Goal: Task Accomplishment & Management: Use online tool/utility

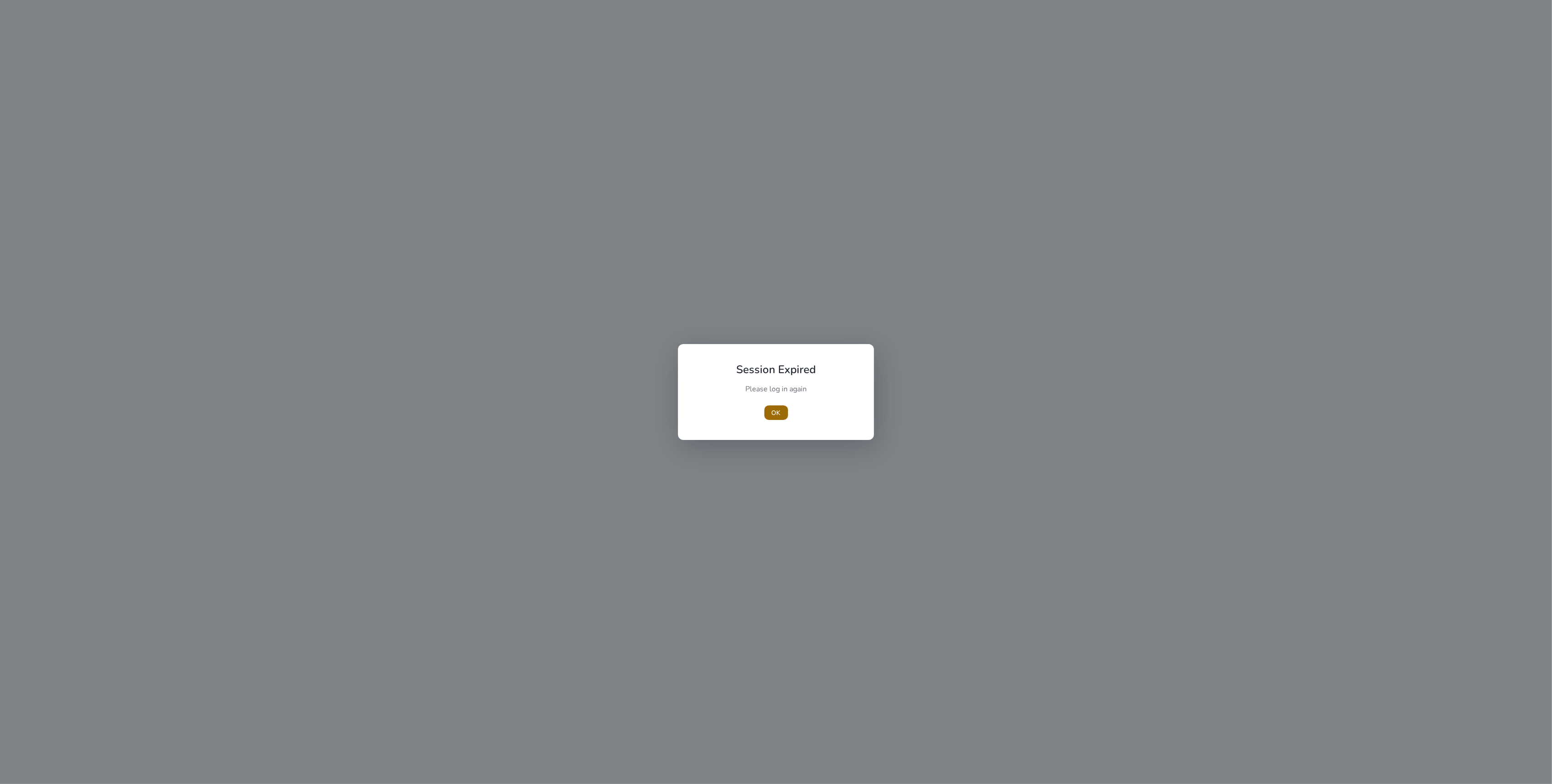
click at [766, 413] on span "button" at bounding box center [776, 412] width 23 height 22
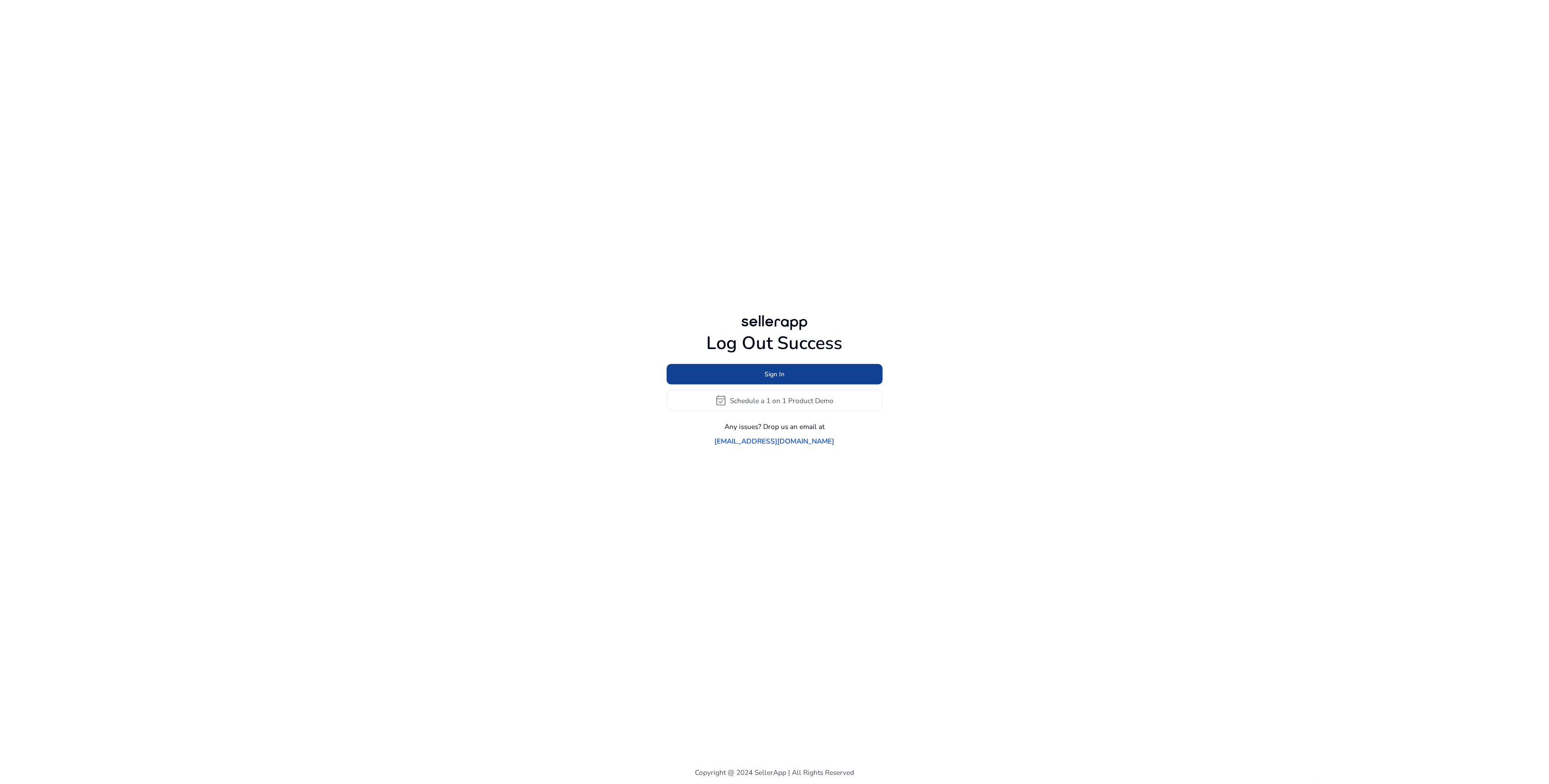
click at [720, 383] on span at bounding box center [774, 375] width 216 height 22
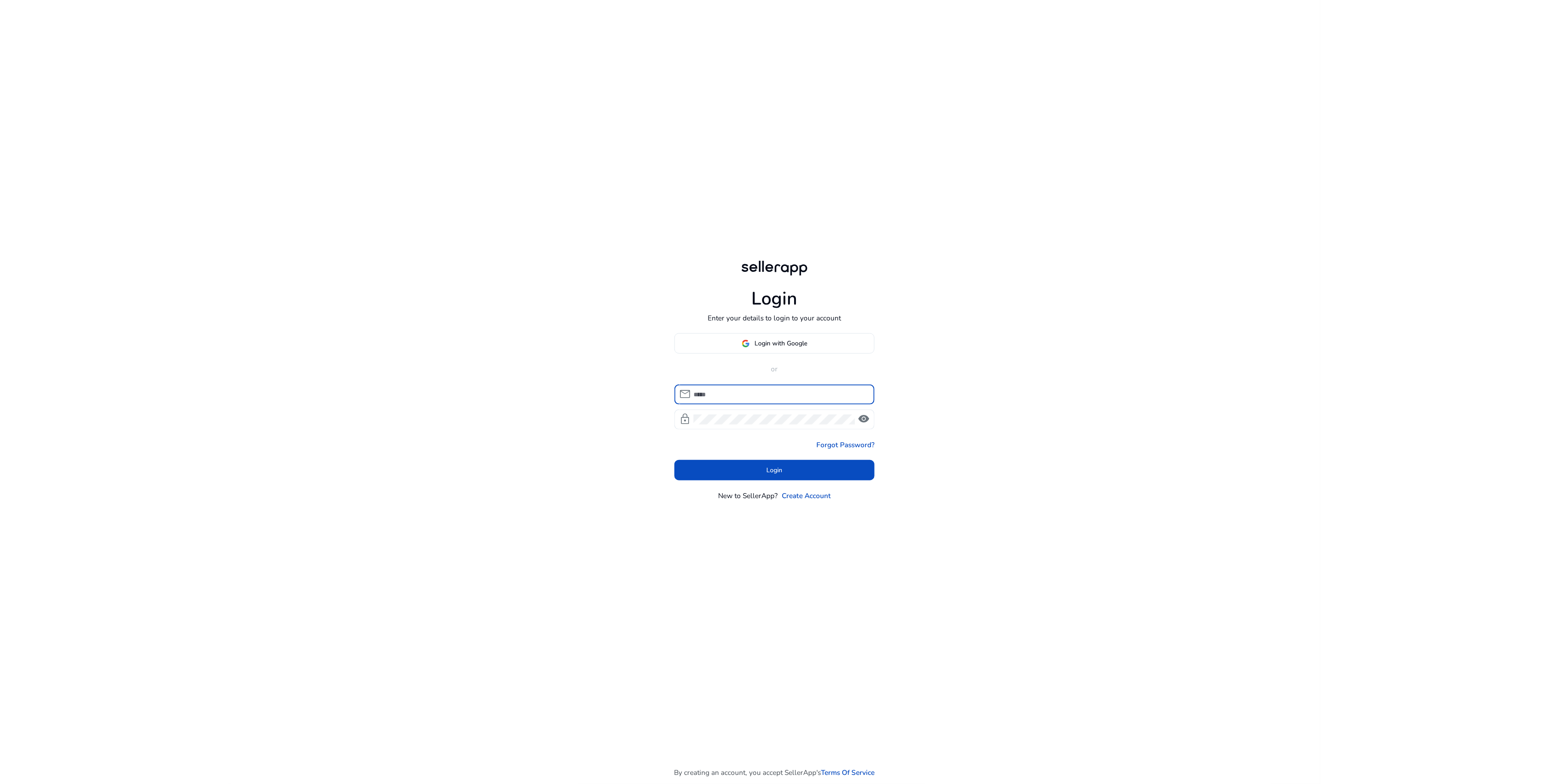
type input "**********"
click at [719, 473] on span at bounding box center [774, 470] width 200 height 22
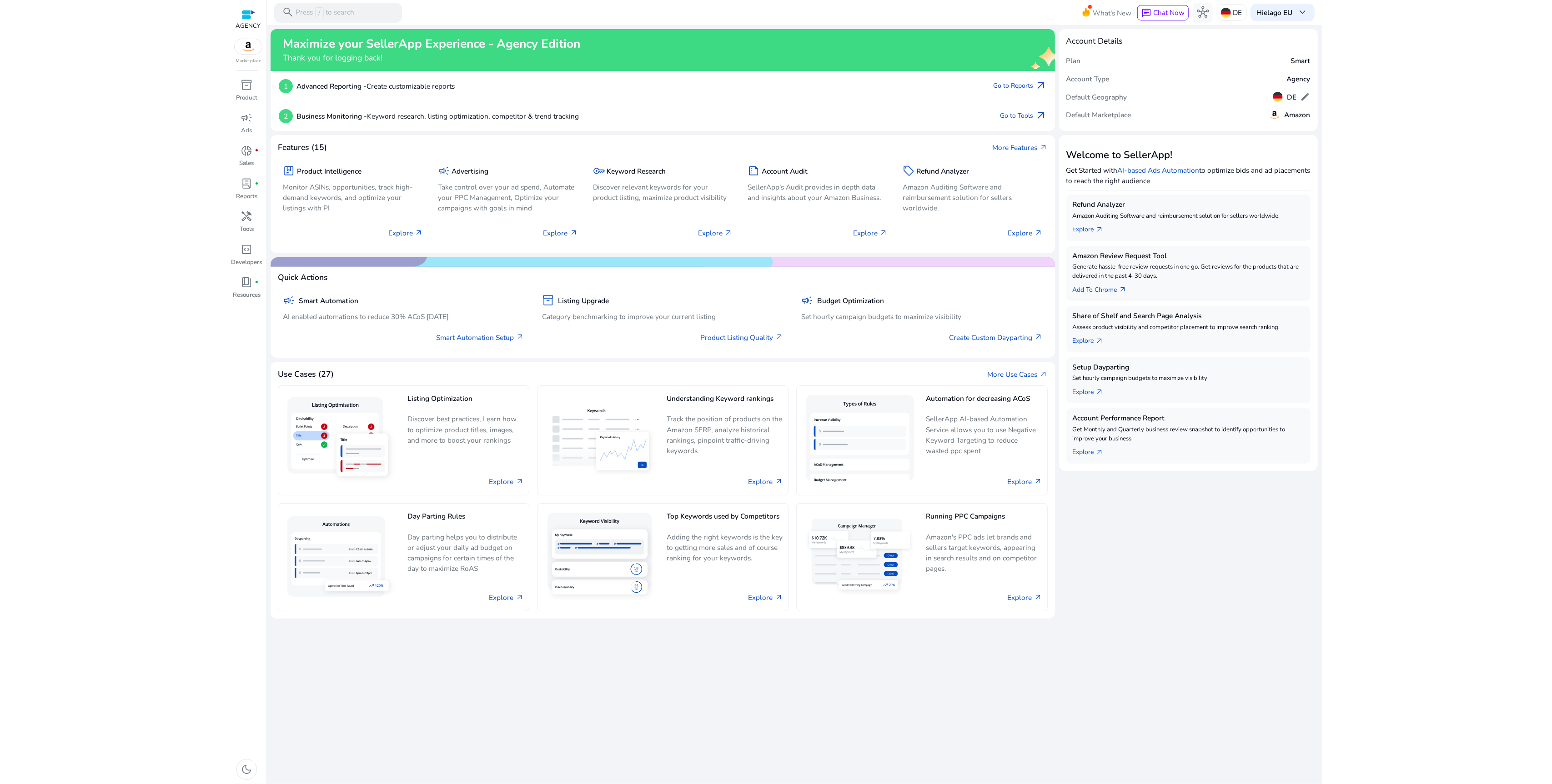
click at [249, 46] on img at bounding box center [248, 46] width 27 height 15
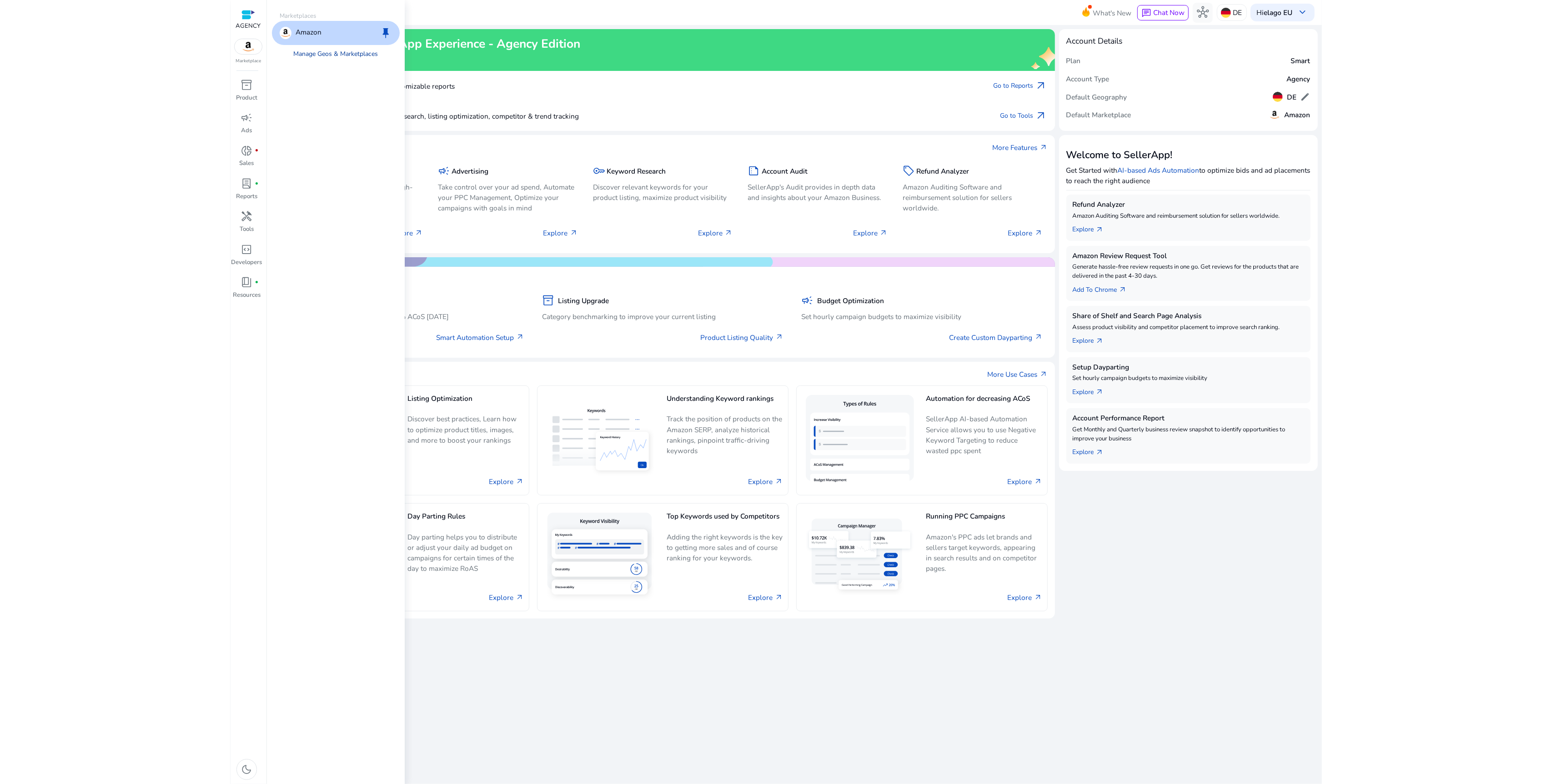
click at [335, 52] on link "Manage Geos & Marketplaces" at bounding box center [336, 54] width 101 height 18
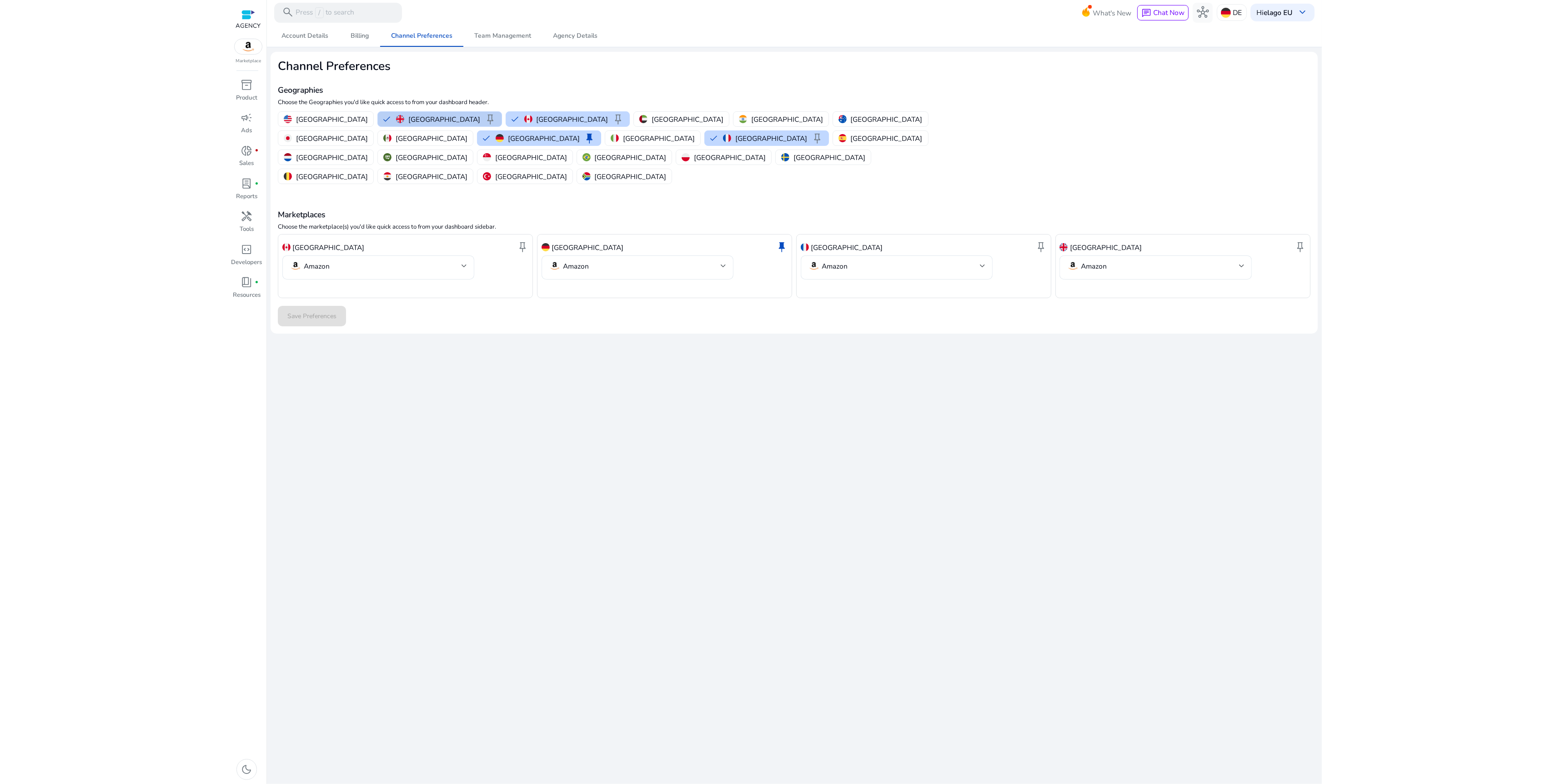
click at [408, 119] on p "[GEOGRAPHIC_DATA]" at bounding box center [444, 119] width 72 height 10
click at [396, 118] on p "[GEOGRAPHIC_DATA]" at bounding box center [431, 119] width 72 height 10
click at [241, 86] on span "inventory_2" at bounding box center [247, 85] width 12 height 12
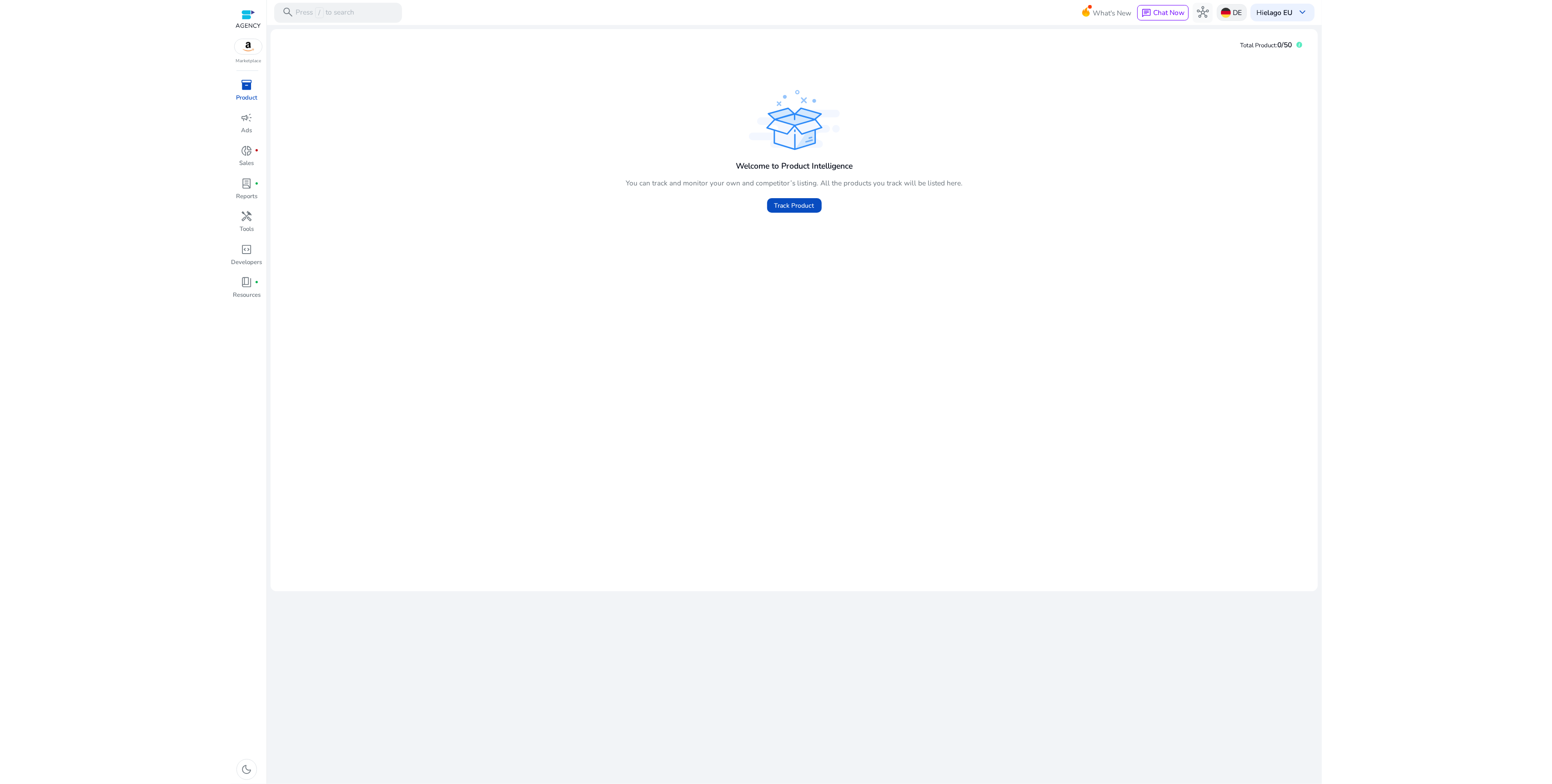
click at [1218, 8] on div "DE" at bounding box center [1232, 13] width 30 height 17
click at [1248, 99] on p "[GEOGRAPHIC_DATA]" at bounding box center [1274, 104] width 72 height 11
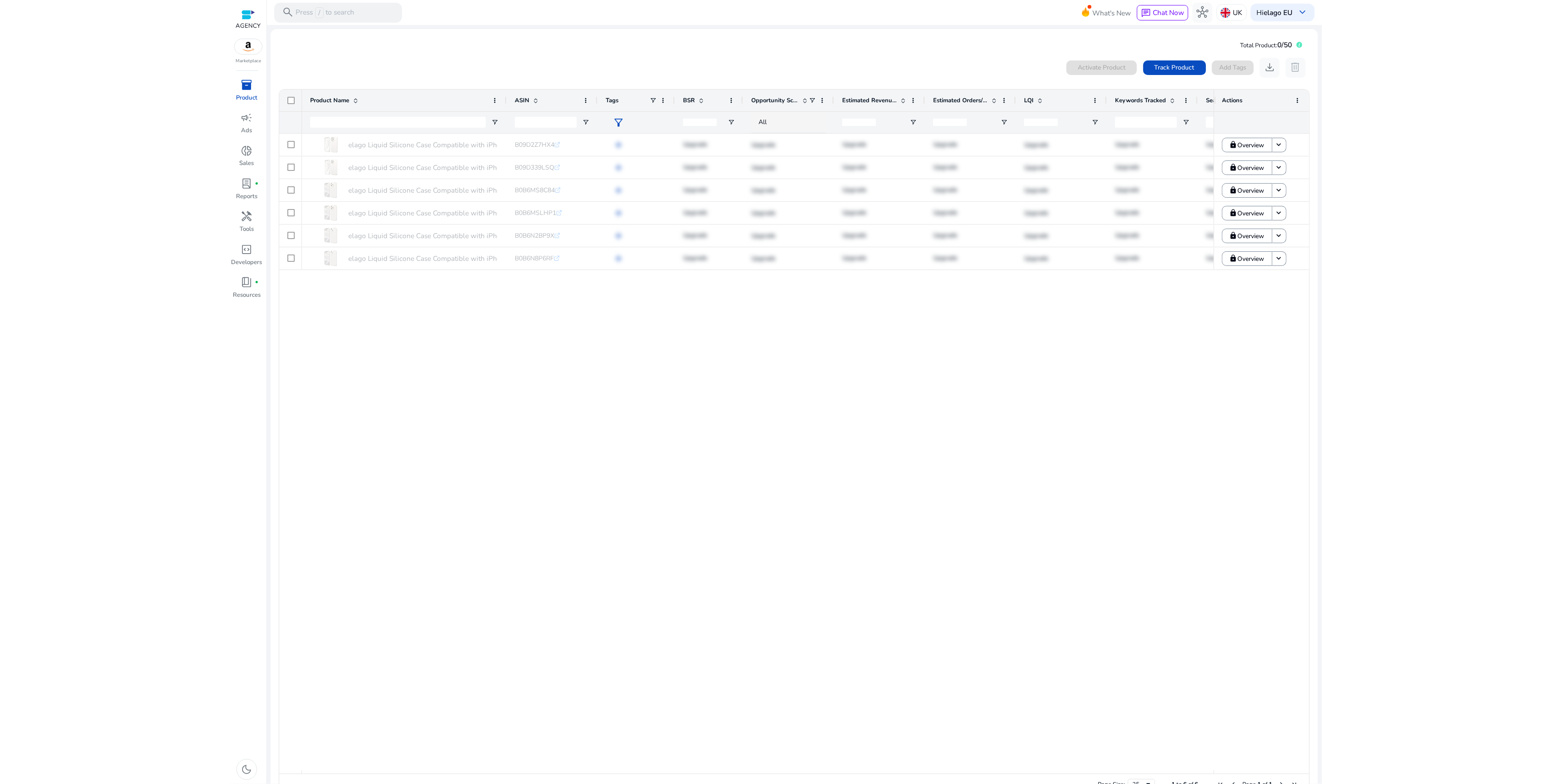
click at [983, 407] on div "elago Liquid Silicone Case Compatible with iPhone 13 Pro Case... B09D2Z7HX4 .st…" at bounding box center [757, 452] width 912 height 636
click at [249, 122] on span "campaign" at bounding box center [247, 118] width 12 height 12
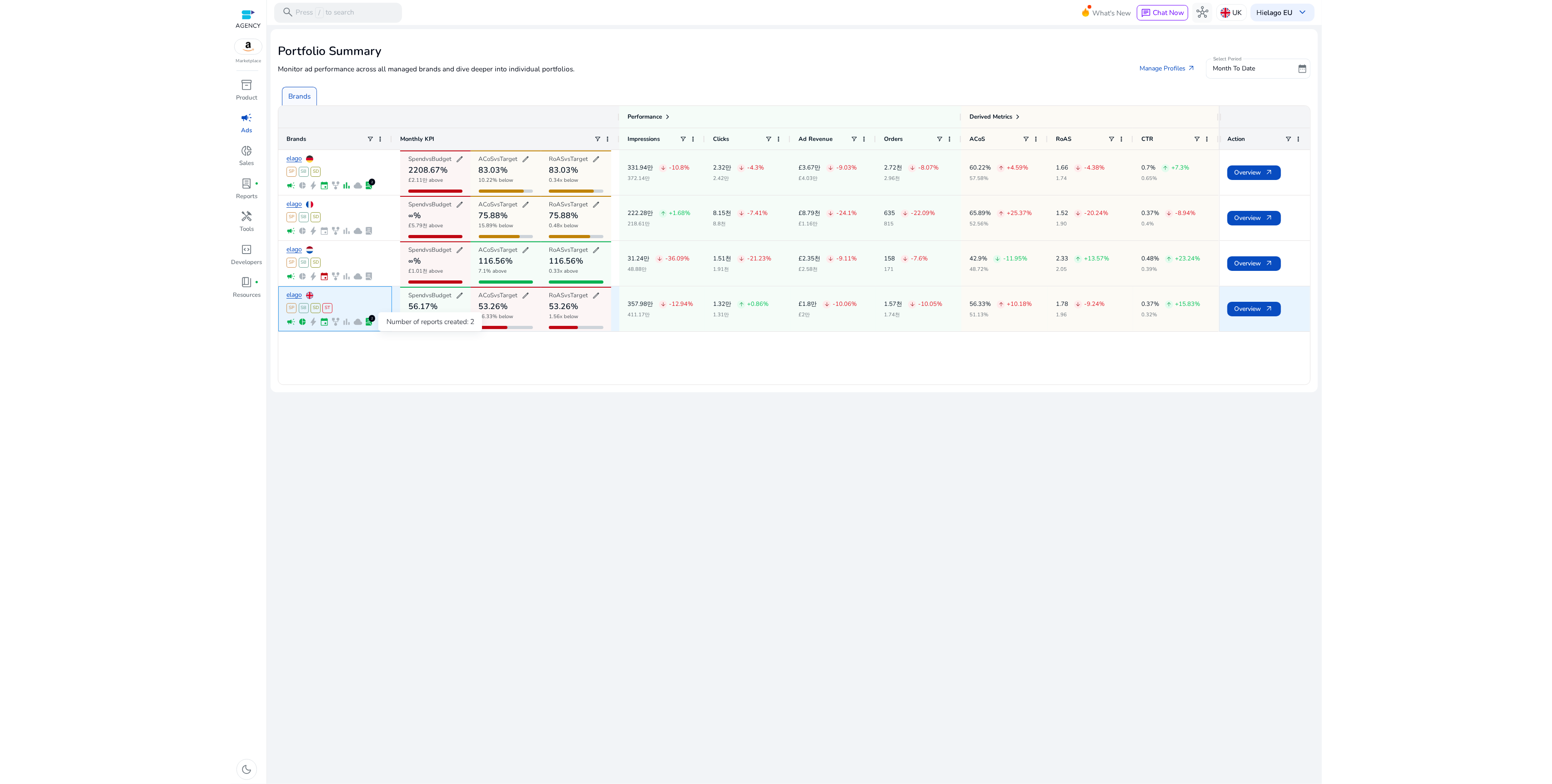
click at [369, 322] on span "lab_profile" at bounding box center [369, 322] width 9 height 9
click at [370, 321] on span "lab_profile" at bounding box center [369, 322] width 9 height 9
click at [369, 322] on span "lab_profile" at bounding box center [369, 322] width 9 height 9
click at [1251, 305] on span "Overview arrow_outward" at bounding box center [1254, 308] width 39 height 19
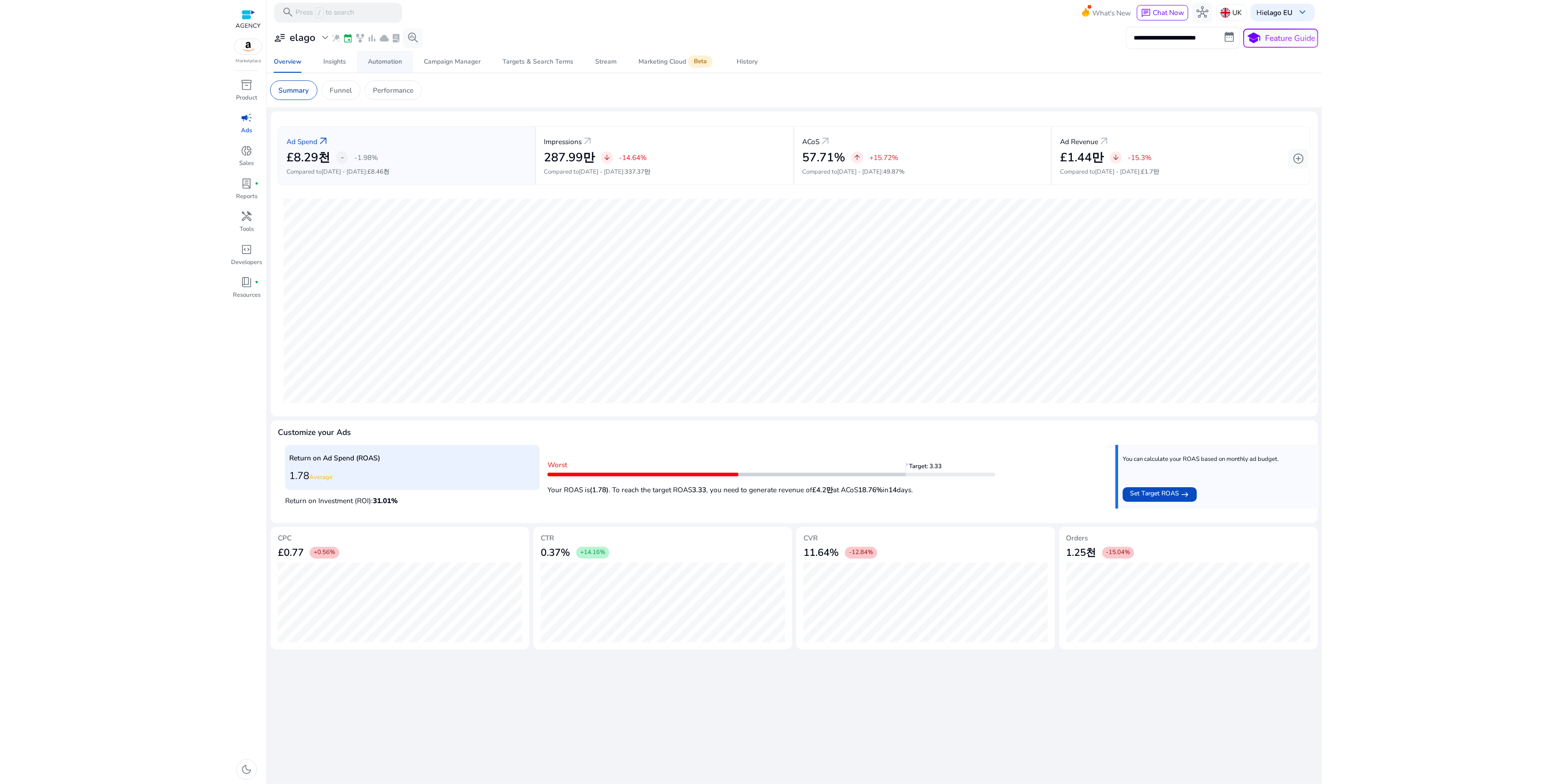
click at [378, 62] on div "Automation" at bounding box center [385, 61] width 34 height 7
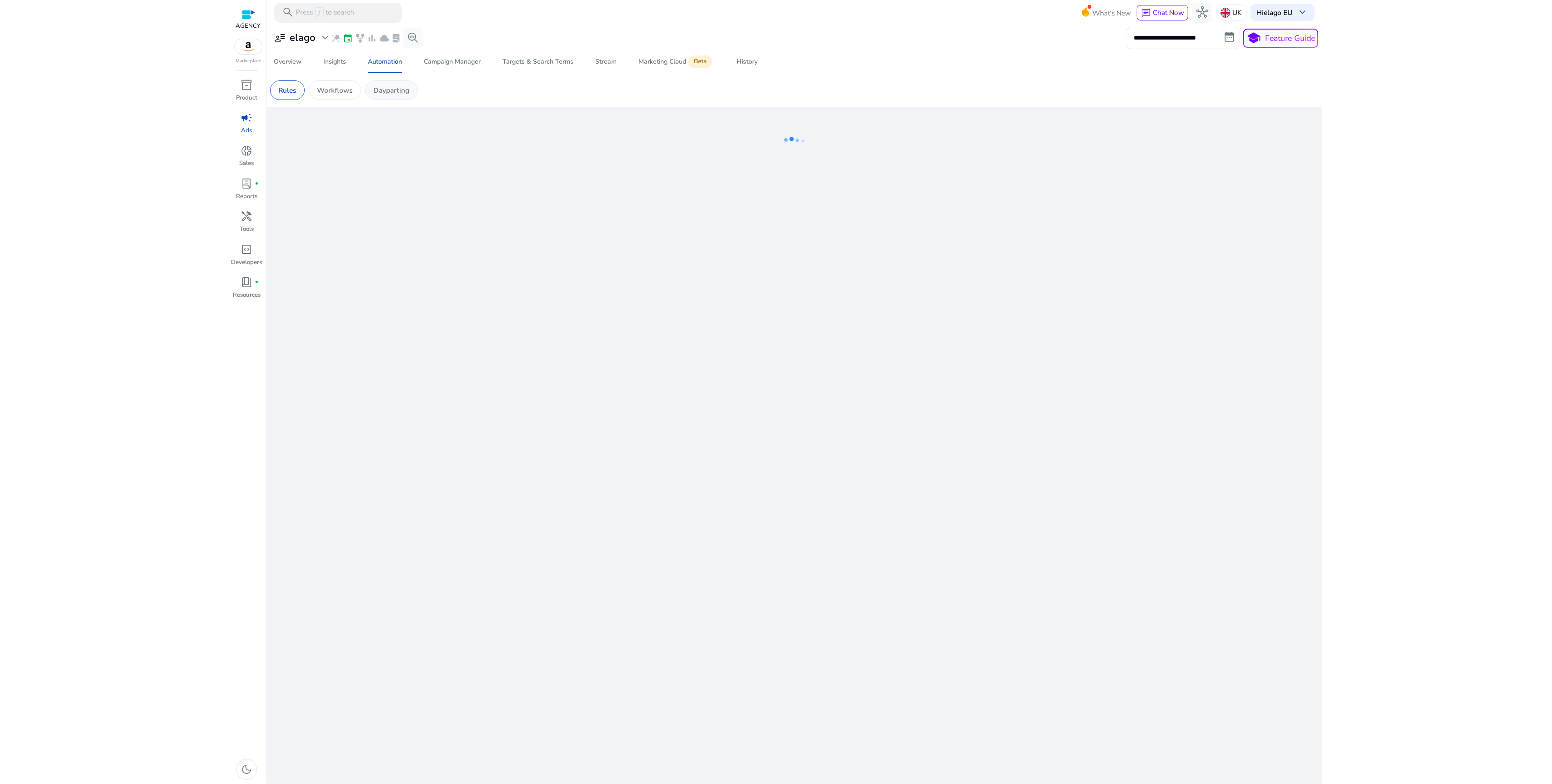
click at [379, 92] on p "Dayparting" at bounding box center [392, 90] width 36 height 10
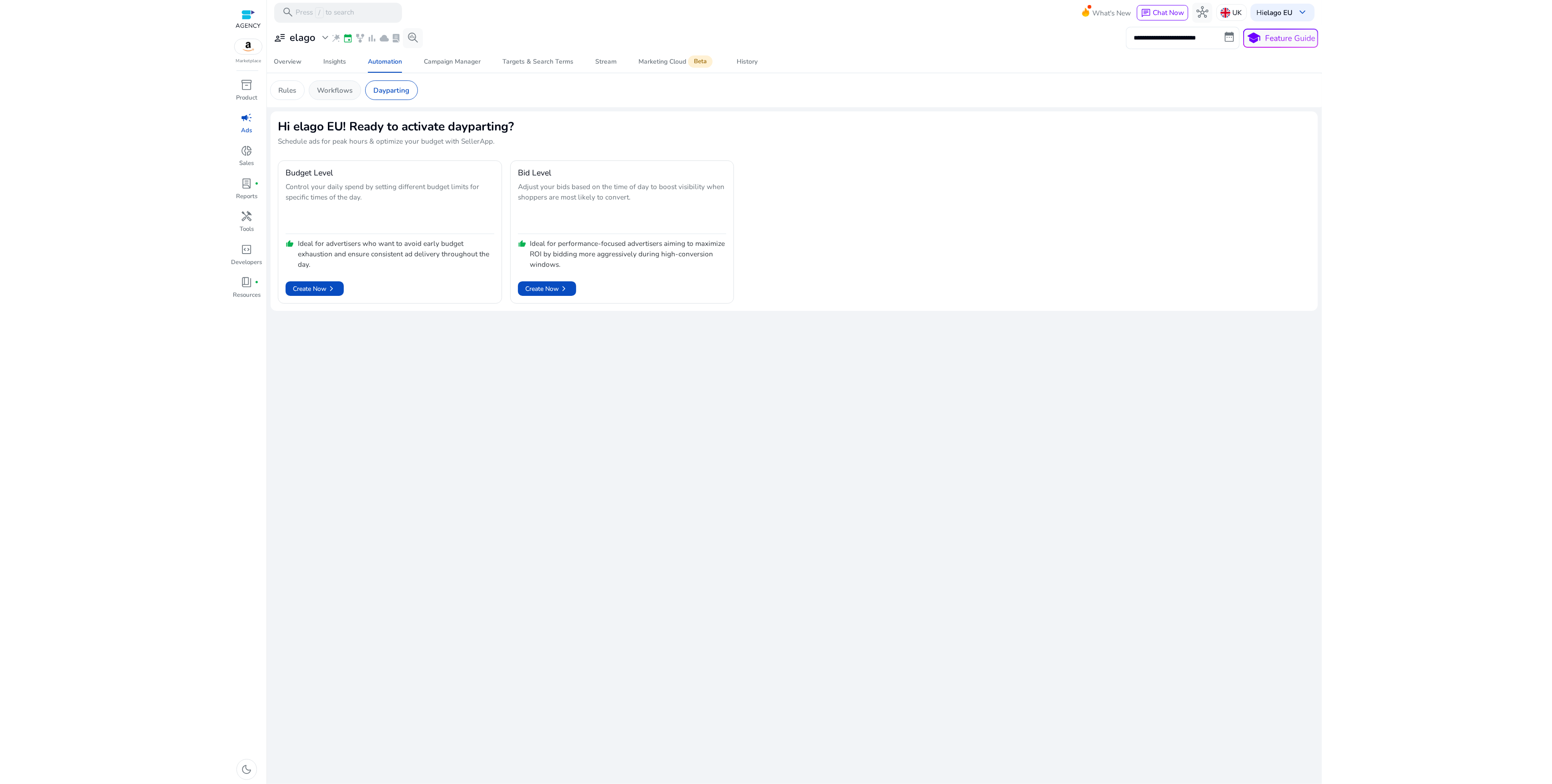
click at [337, 95] on p "Workflows" at bounding box center [334, 90] width 36 height 10
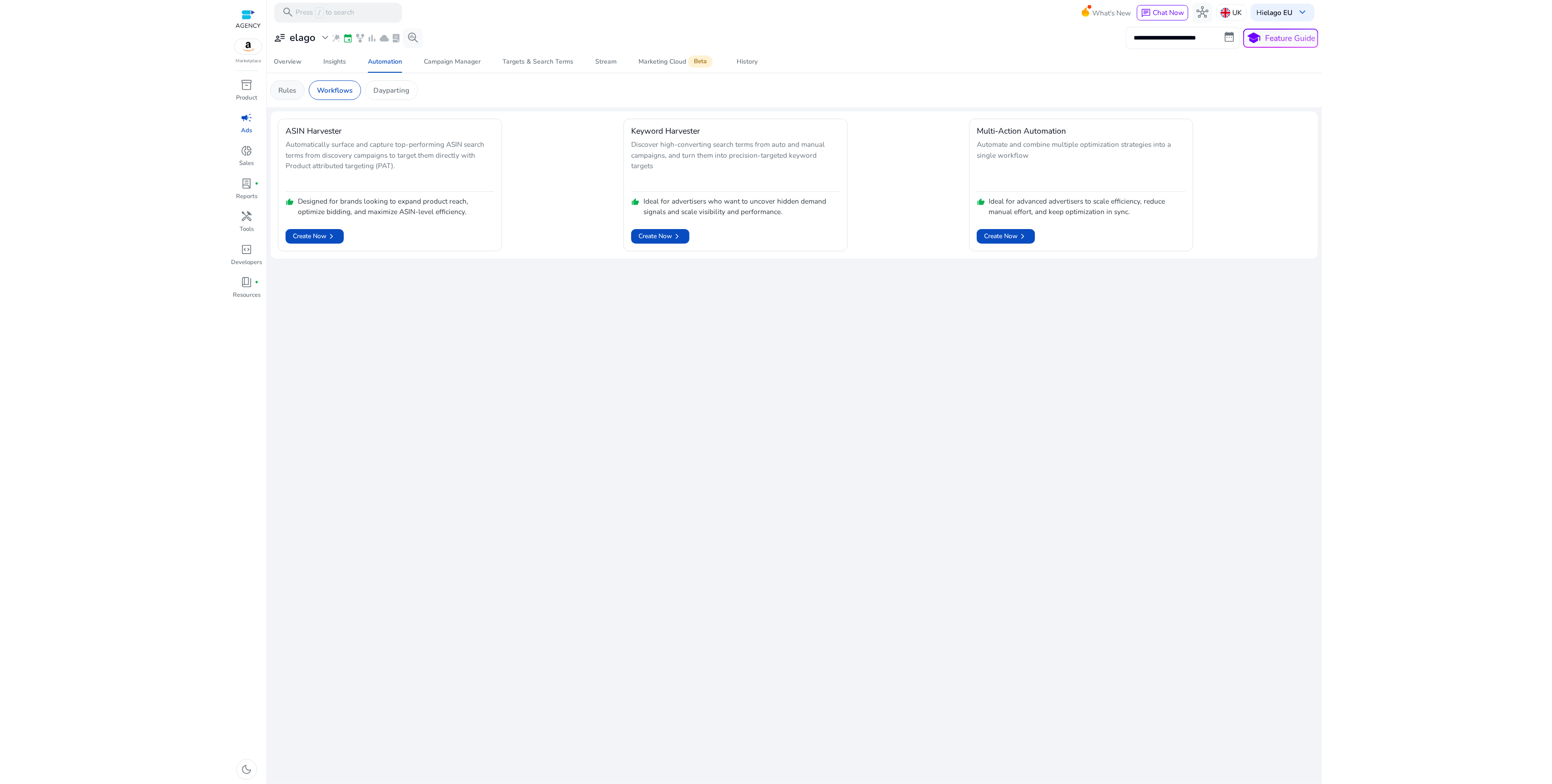
click at [291, 94] on p "Rules" at bounding box center [287, 90] width 17 height 10
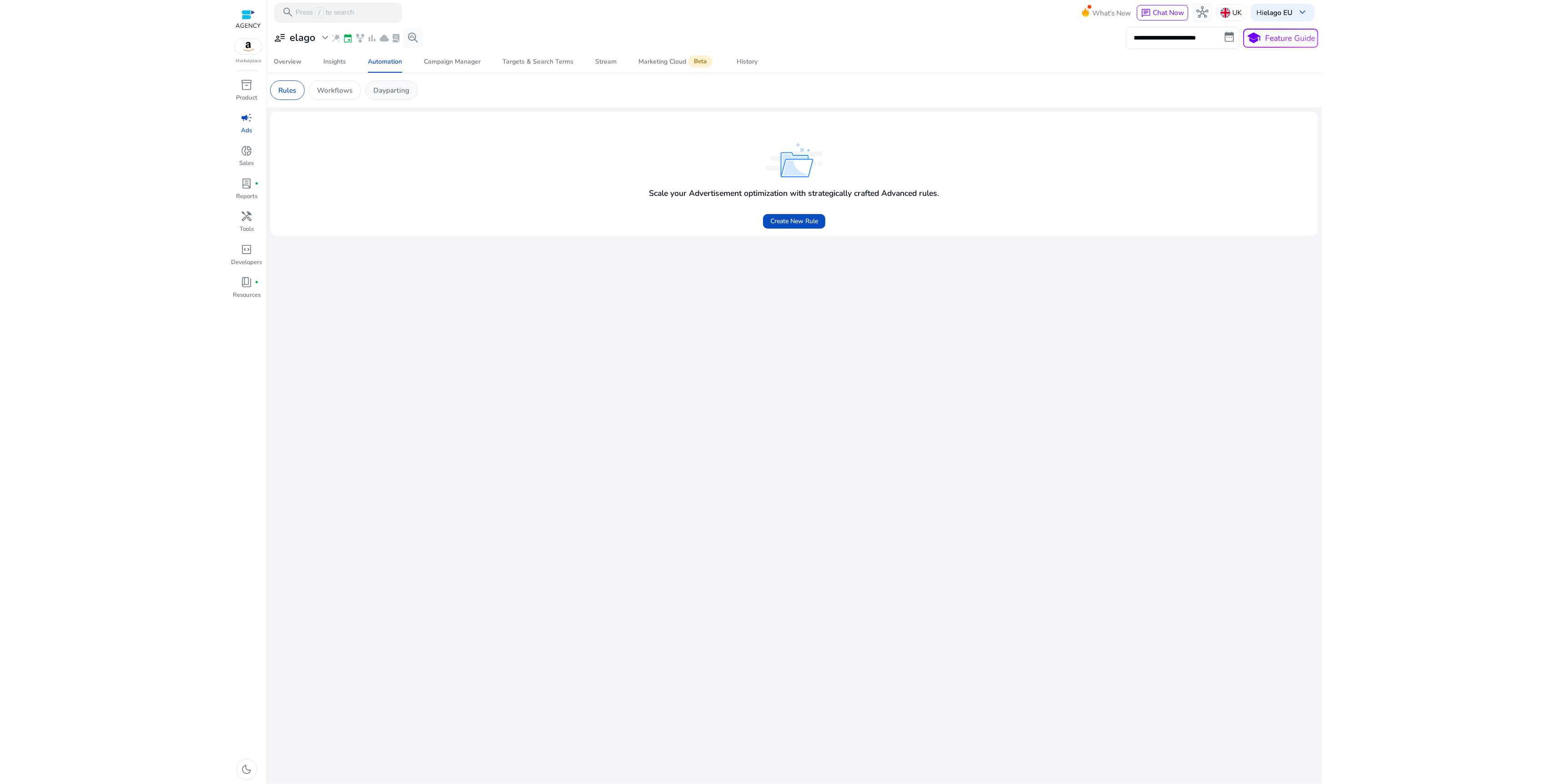
click at [392, 95] on p "Dayparting" at bounding box center [392, 90] width 36 height 10
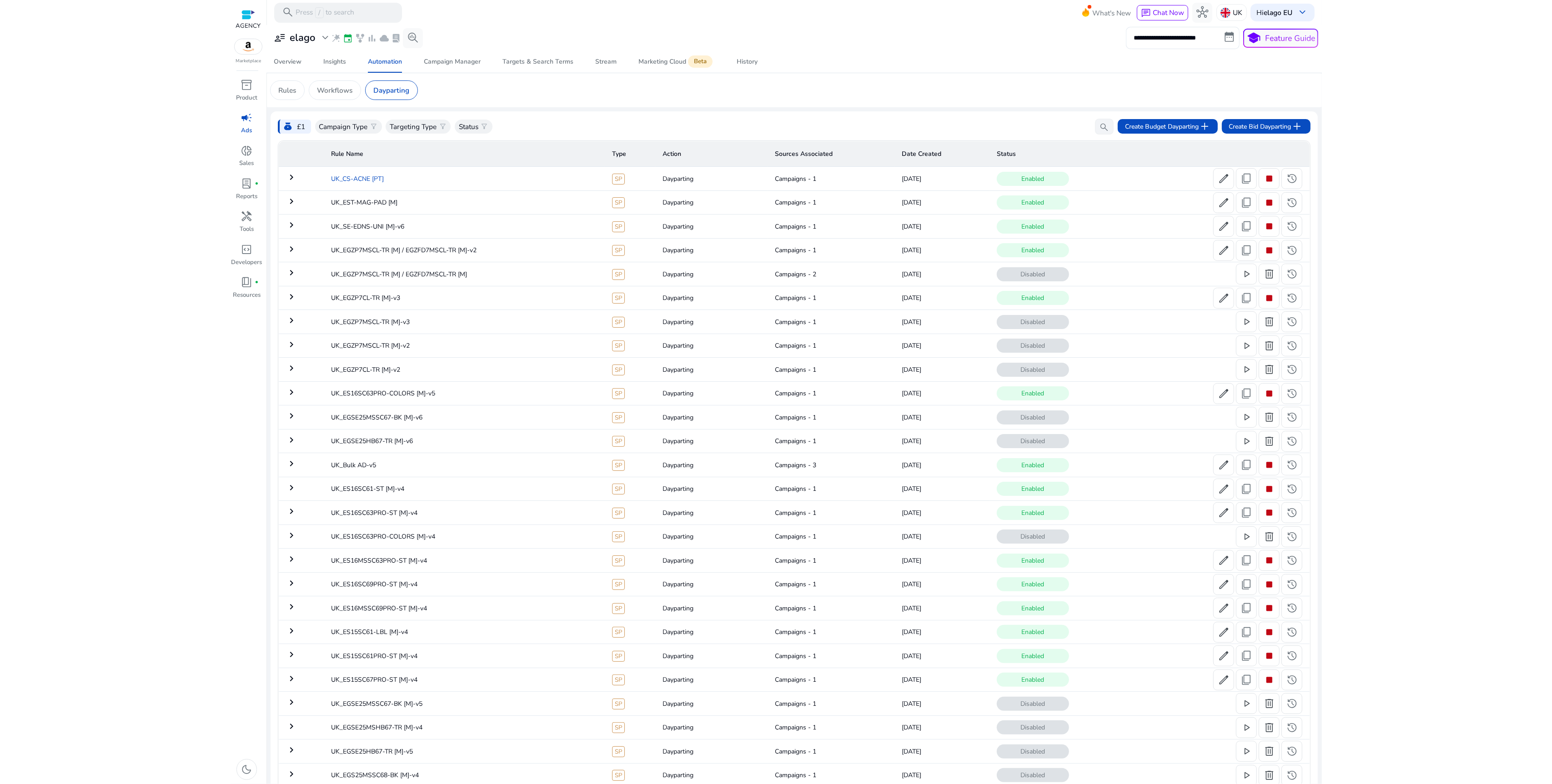
click at [507, 178] on td "UK_CS-ACNE [PT]" at bounding box center [464, 178] width 281 height 23
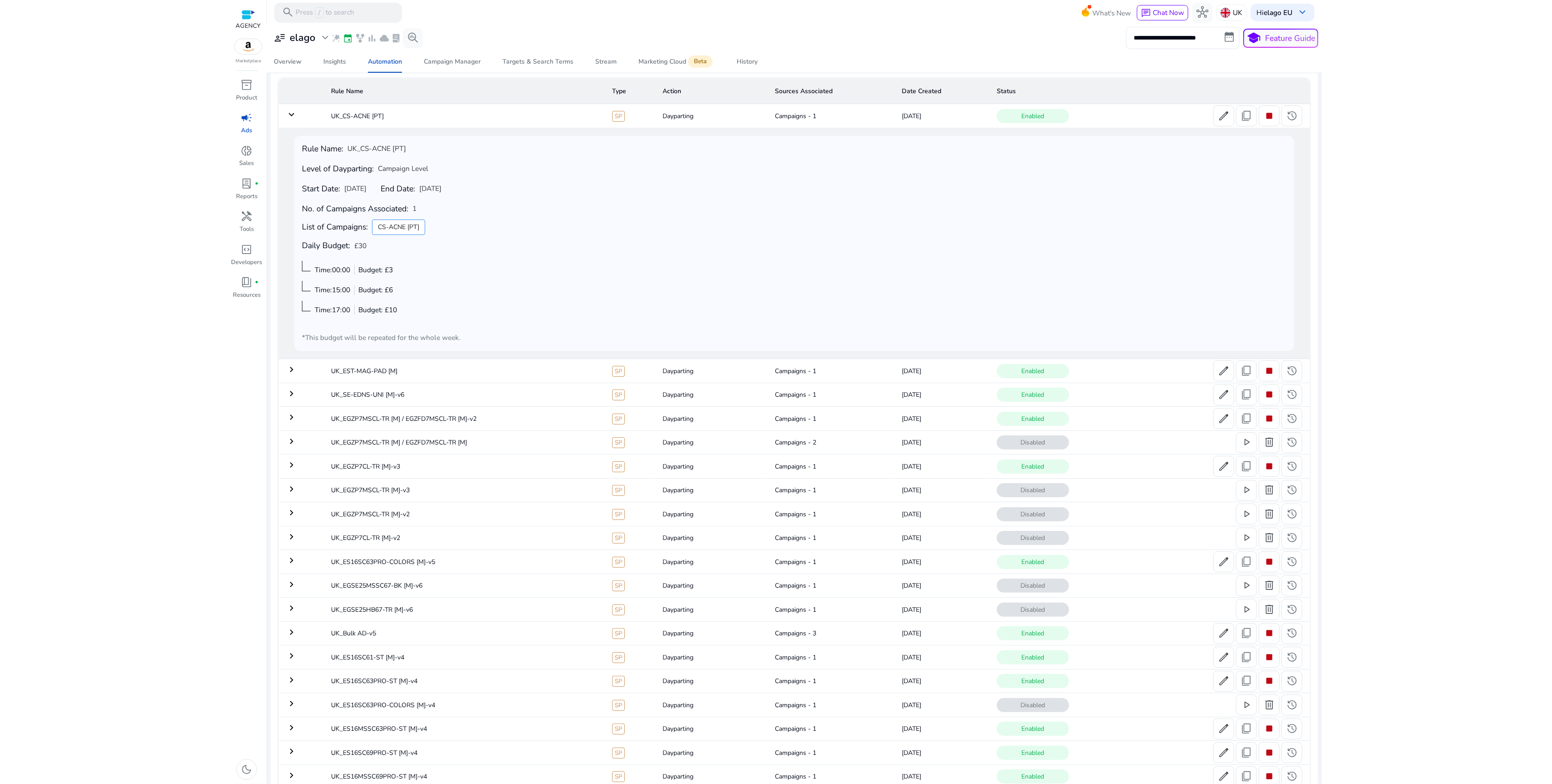
scroll to position [51, 0]
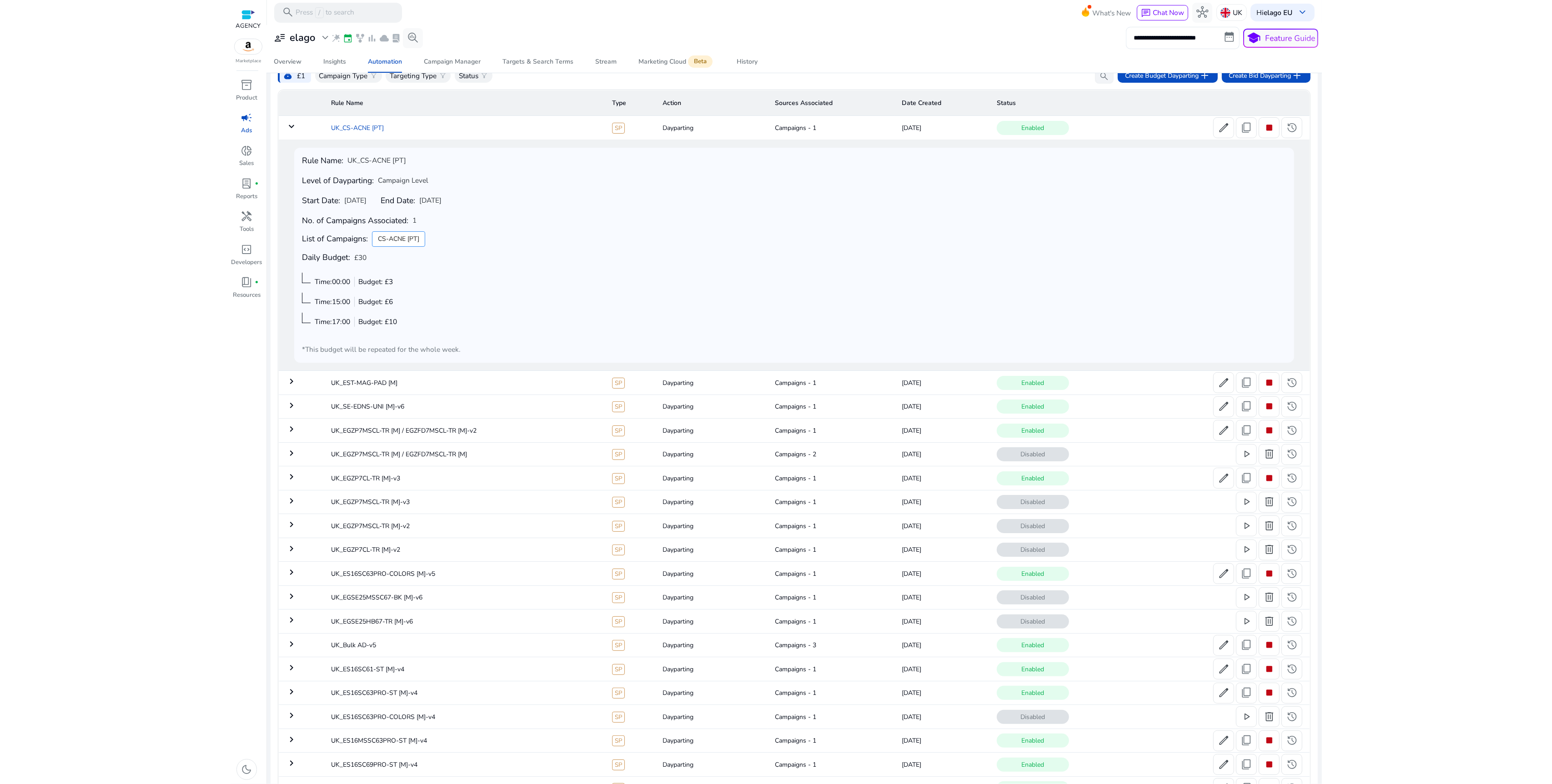
click at [391, 129] on td "UK_CS-ACNE [PT]" at bounding box center [464, 127] width 281 height 23
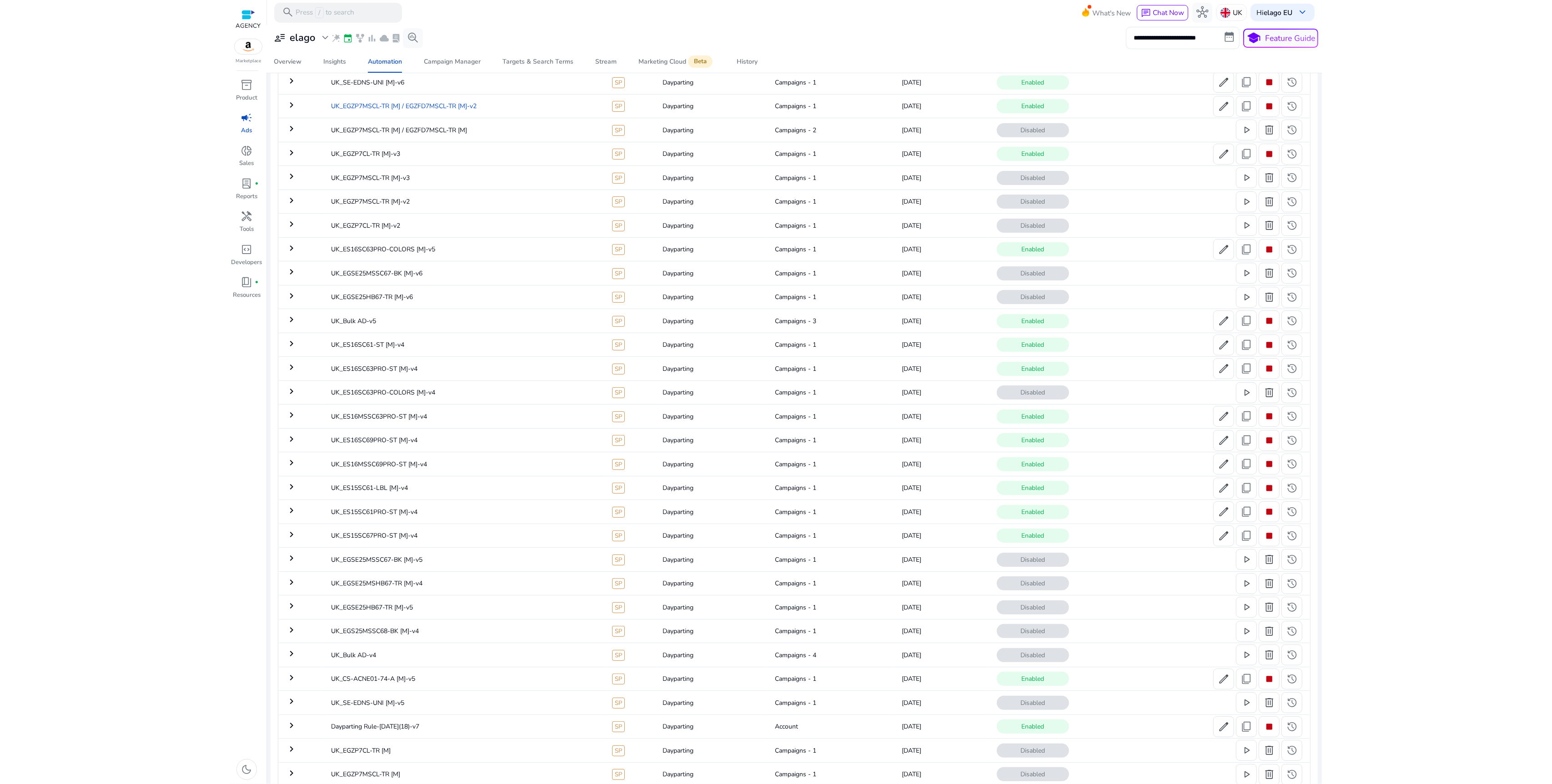
scroll to position [167, 0]
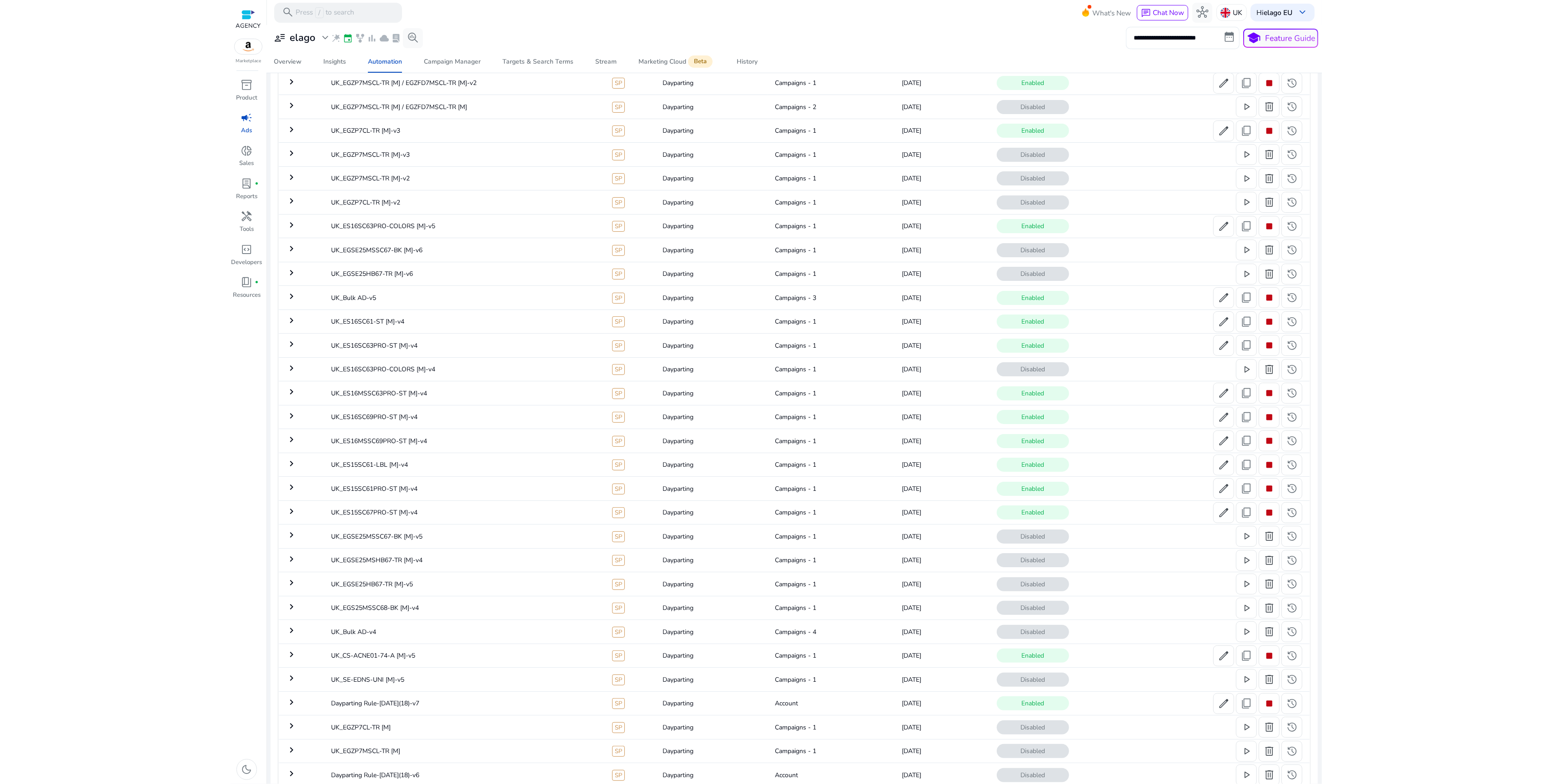
click at [166, 379] on html "**********" at bounding box center [776, 392] width 1552 height 784
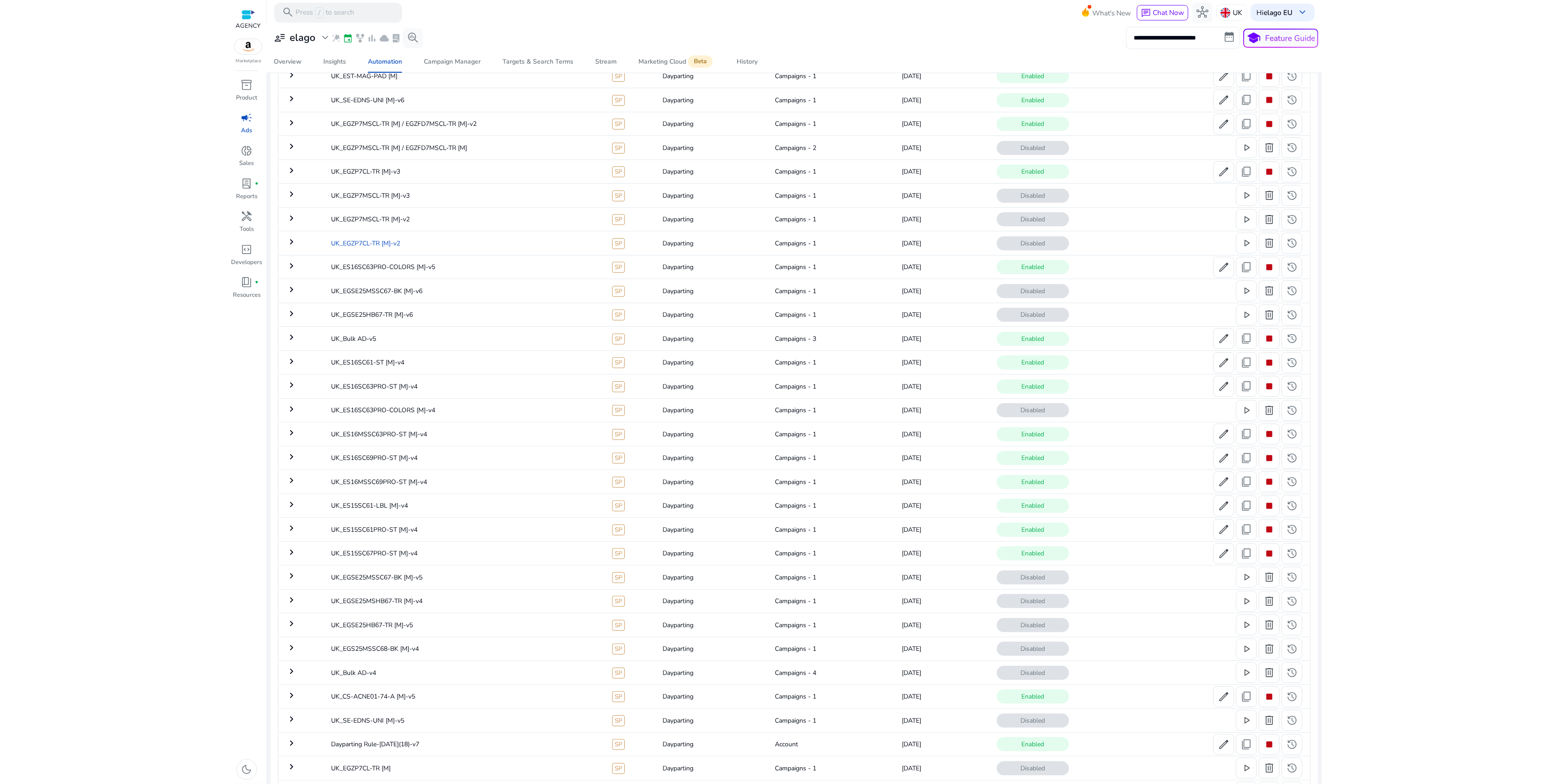
scroll to position [66, 0]
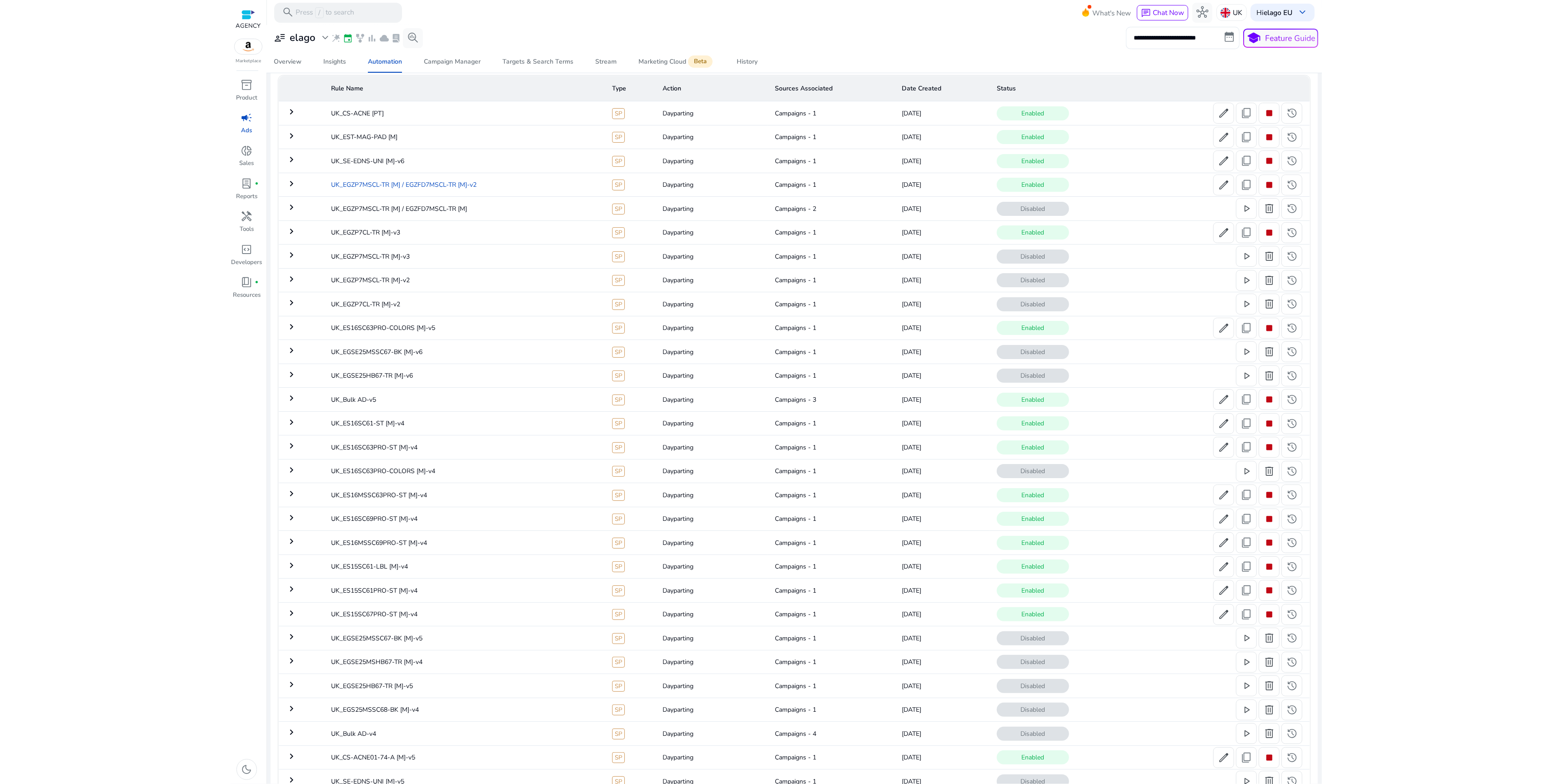
click at [515, 187] on td "UK_EGZP7MSCL-TR [M] / EGZFD7MSCL-TR [M]-v2" at bounding box center [464, 184] width 281 height 23
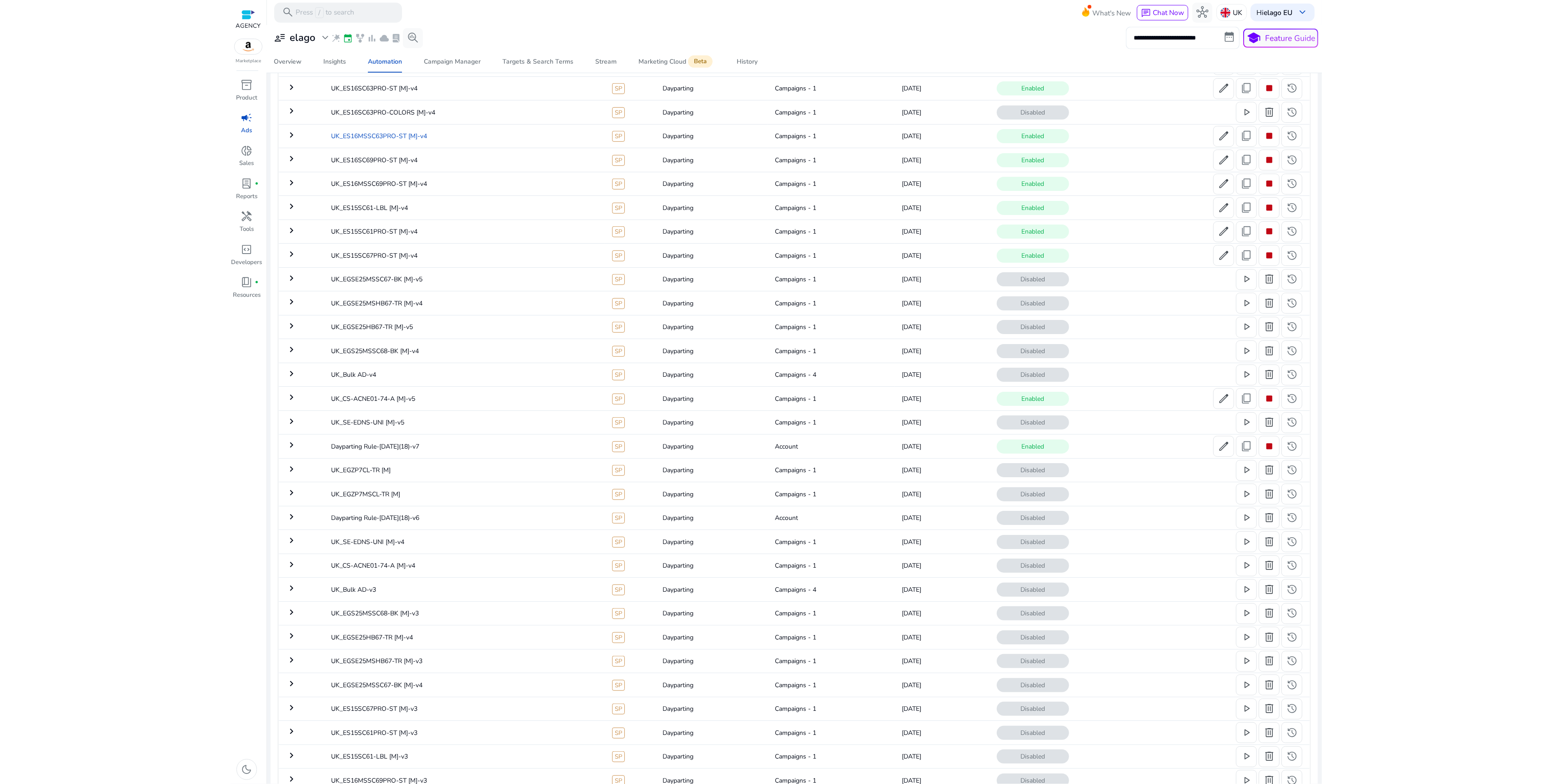
scroll to position [0, 0]
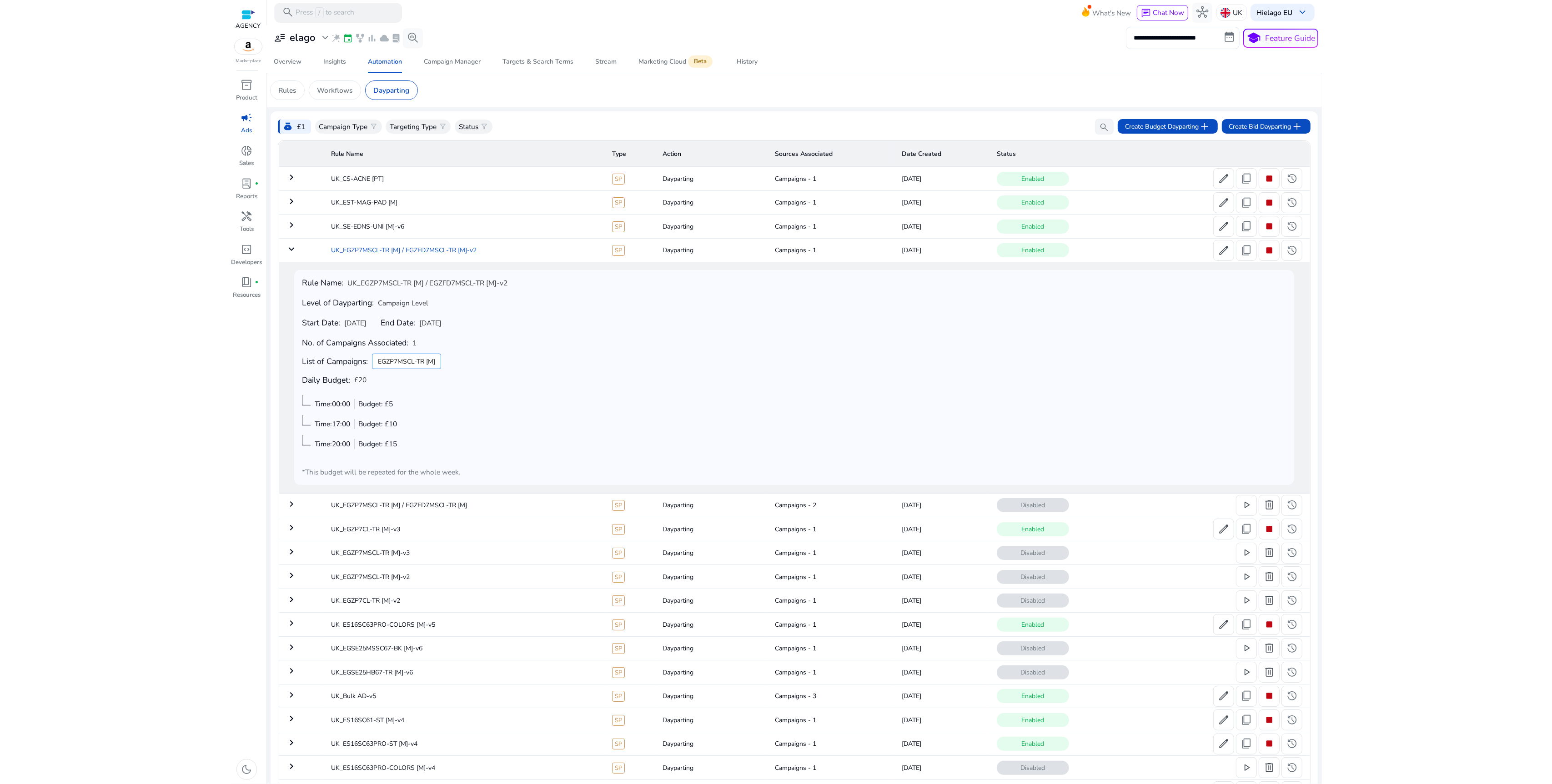
click at [465, 248] on td "UK_EGZP7MSCL-TR [M] / EGZFD7MSCL-TR [M]-v2" at bounding box center [464, 249] width 281 height 23
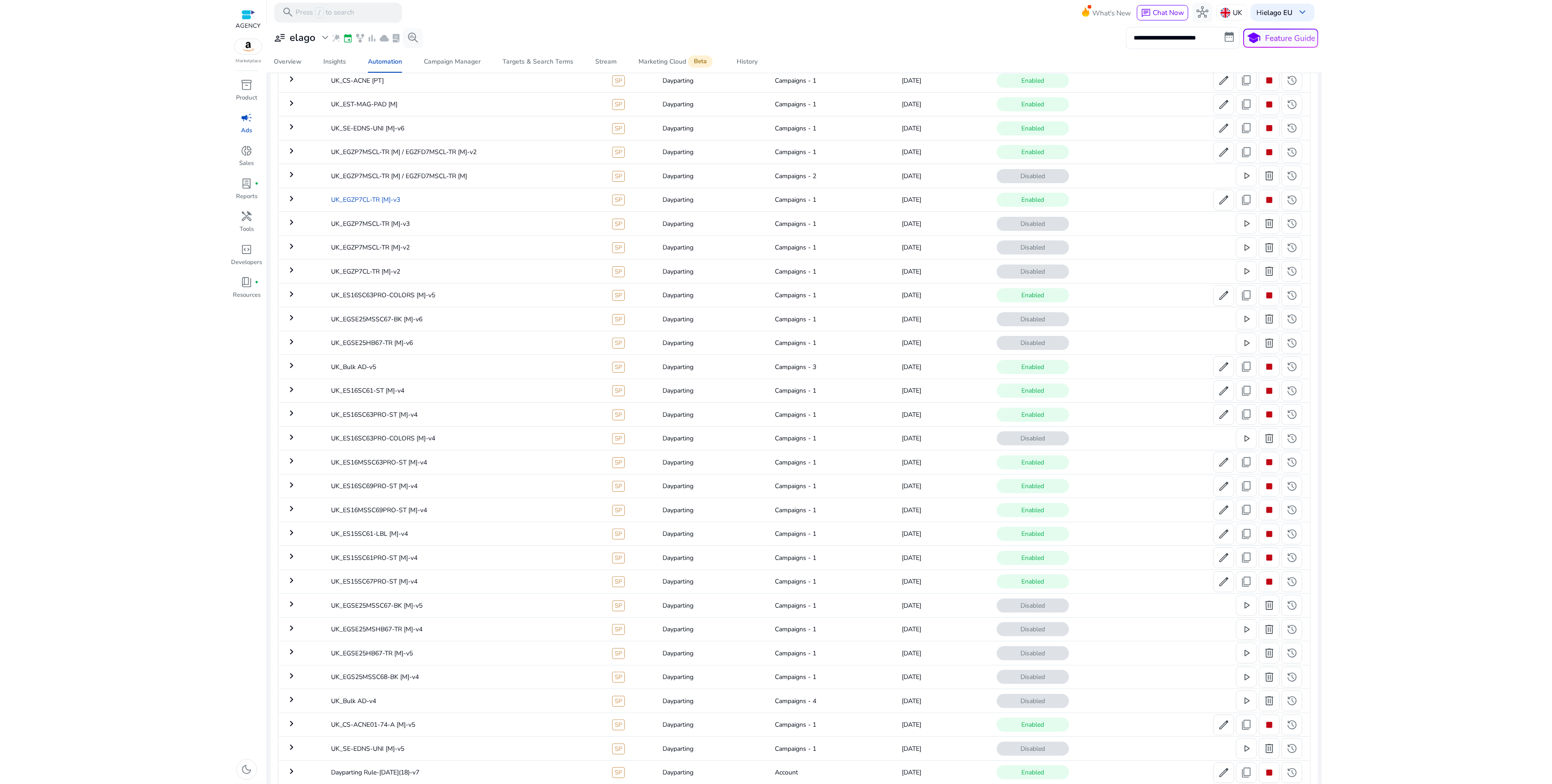
scroll to position [64, 0]
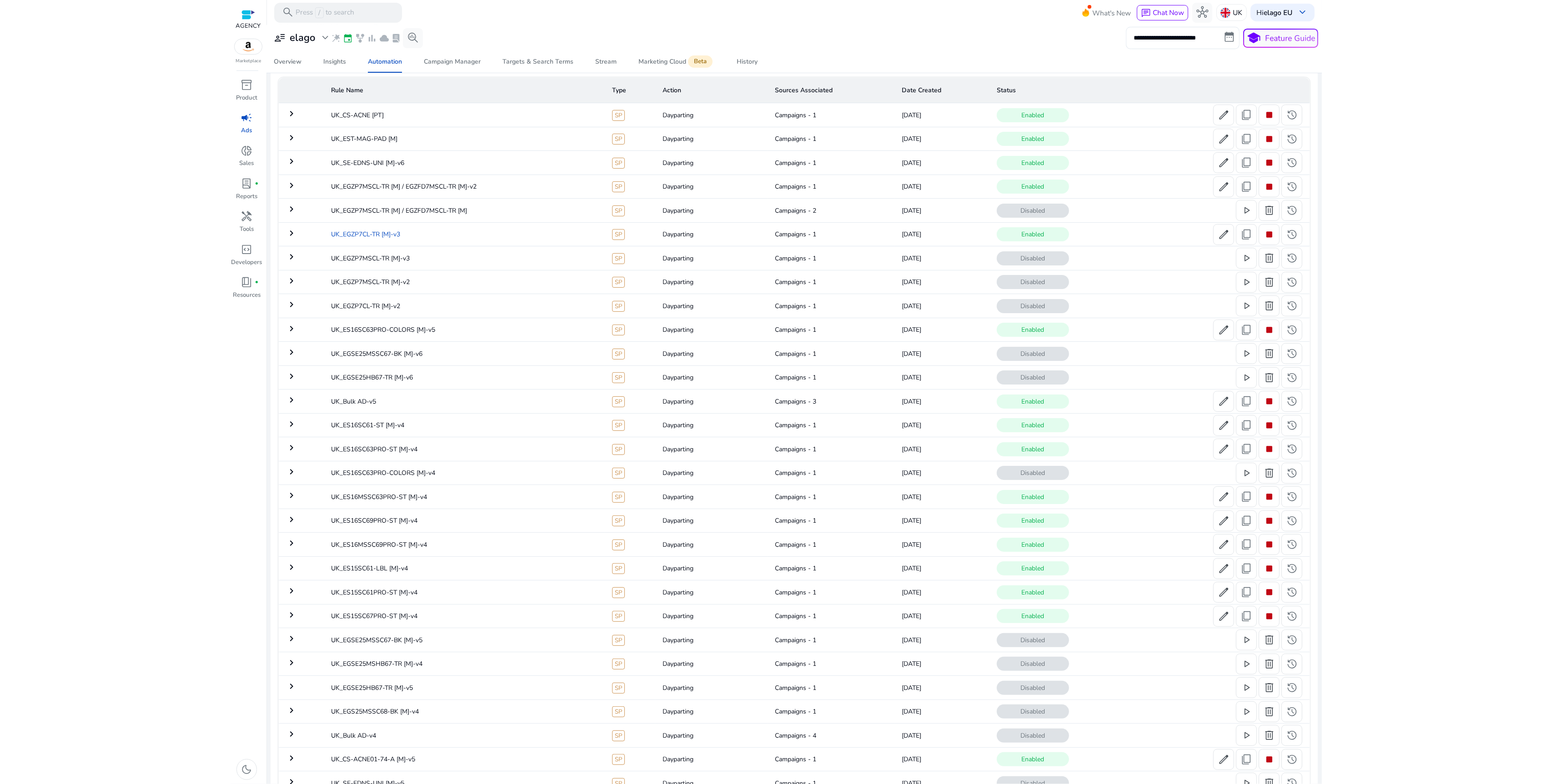
click at [483, 232] on td "UK_EGZP7CL-TR [M]-v3" at bounding box center [464, 234] width 281 height 23
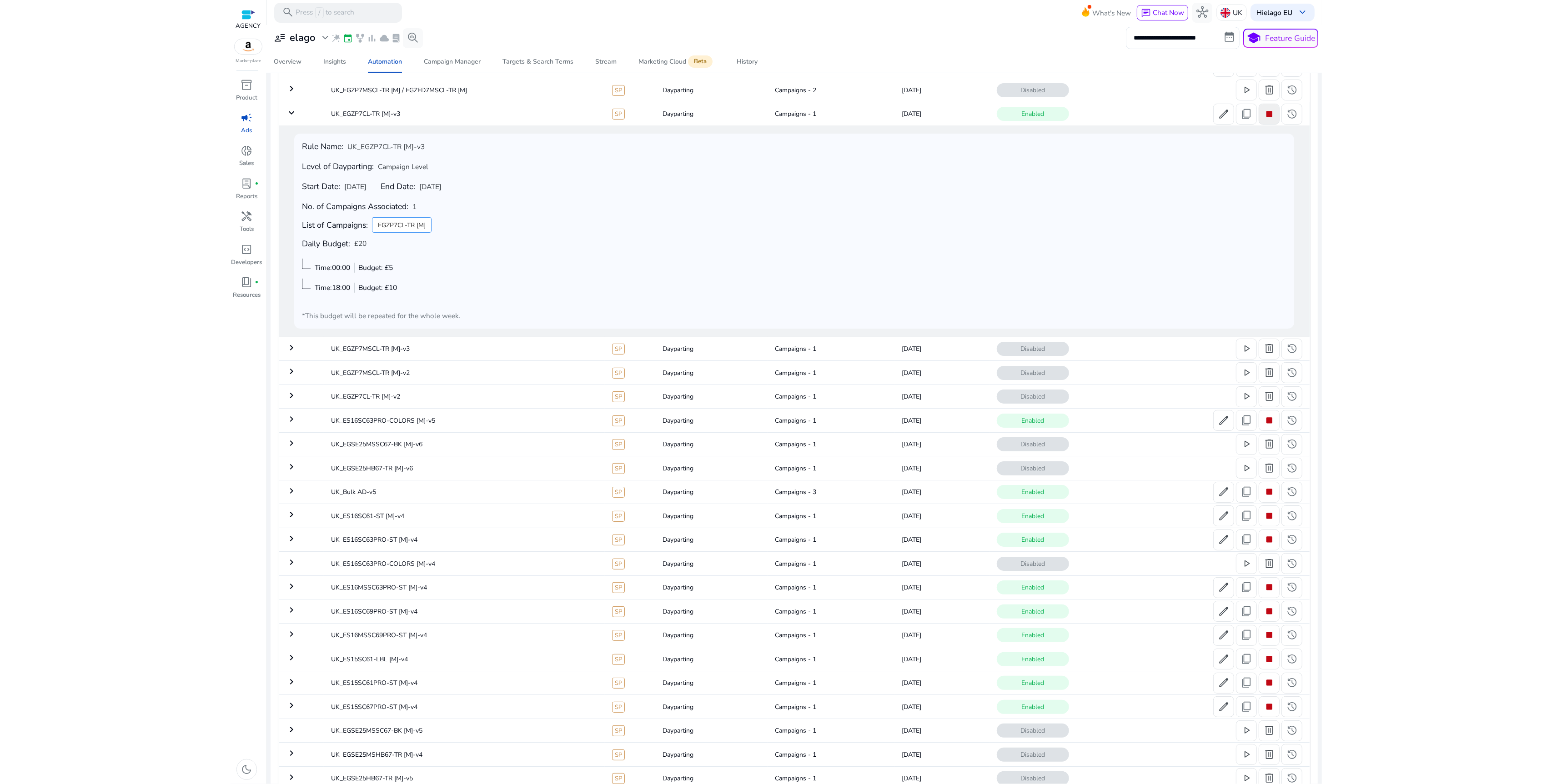
scroll to position [182, 0]
click at [1219, 119] on span "edit" at bounding box center [1224, 116] width 12 height 12
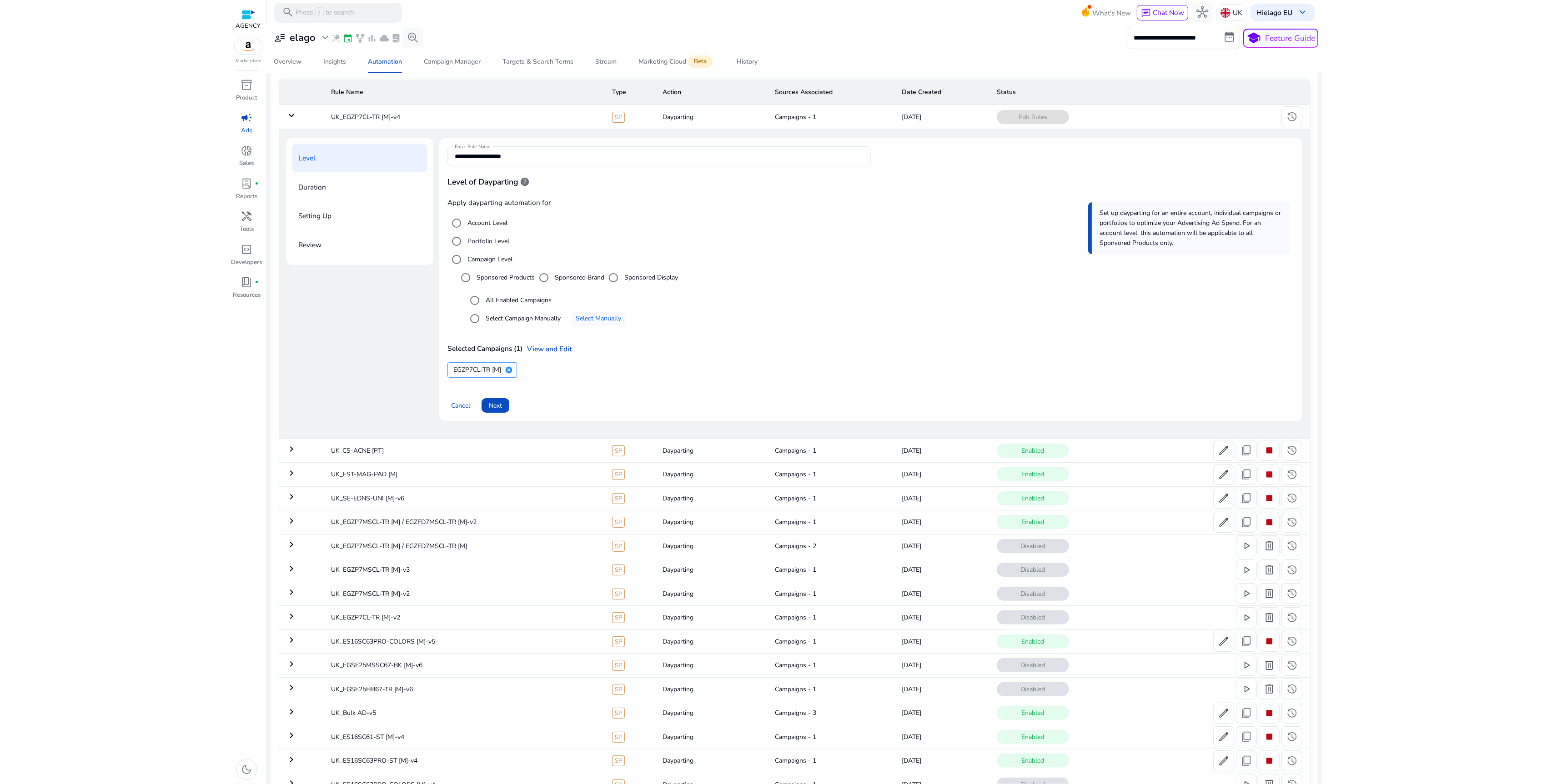
scroll to position [2, 0]
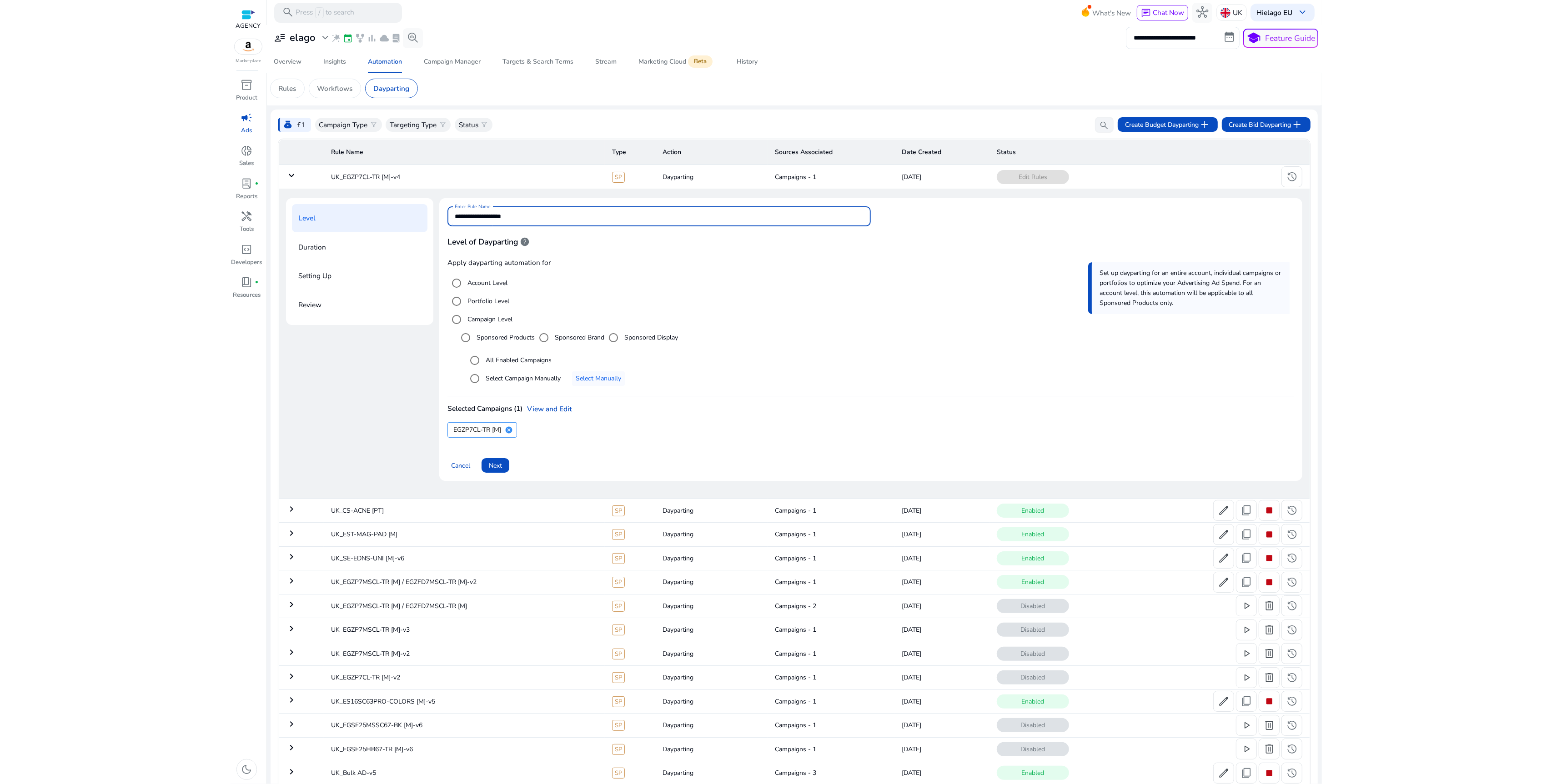
click at [551, 217] on input "**********" at bounding box center [659, 216] width 409 height 10
click at [505, 218] on input "**********" at bounding box center [659, 216] width 409 height 10
type input "**********"
click at [609, 379] on span "Select Manually" at bounding box center [598, 378] width 45 height 10
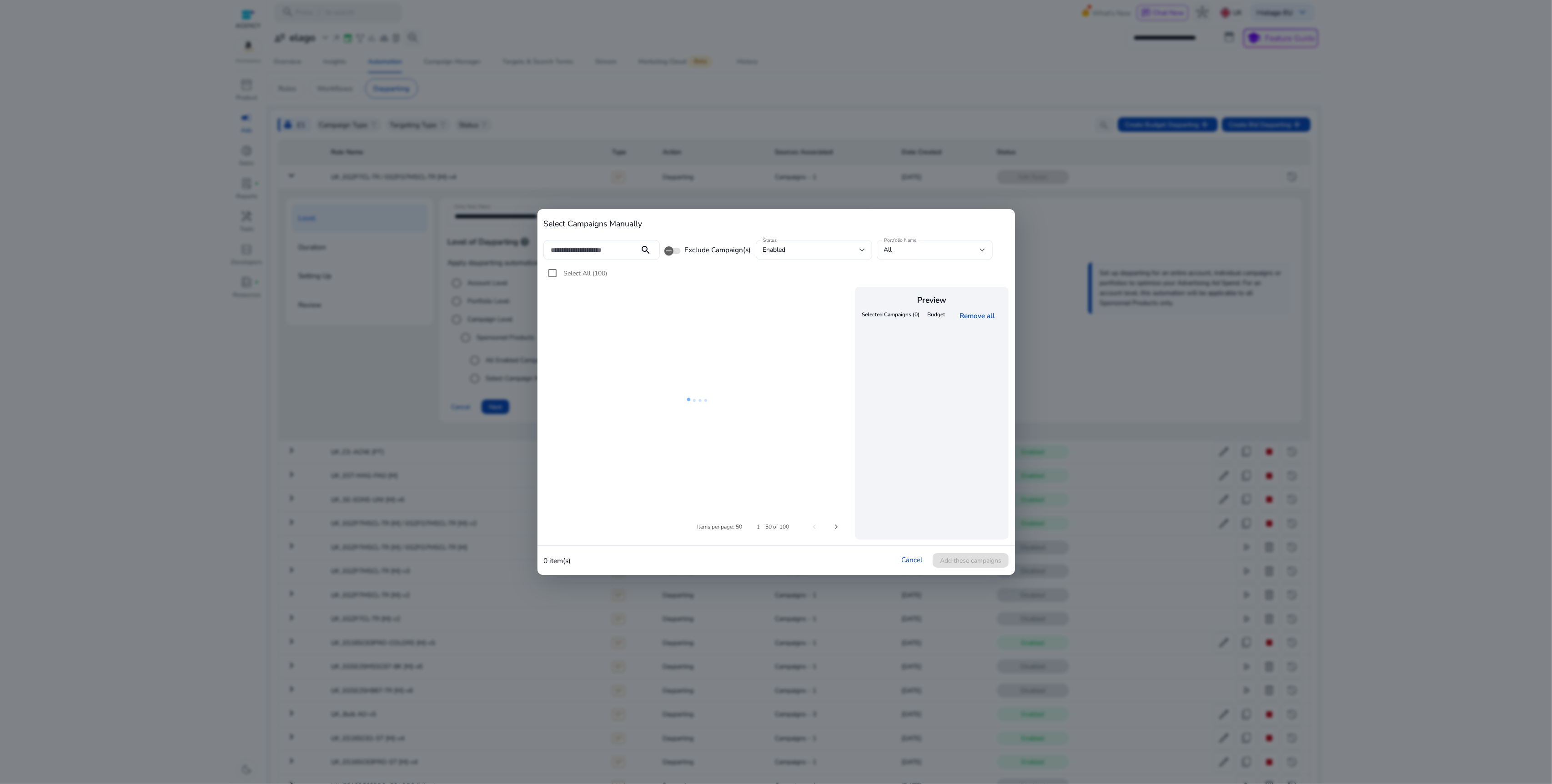
scroll to position [0, 0]
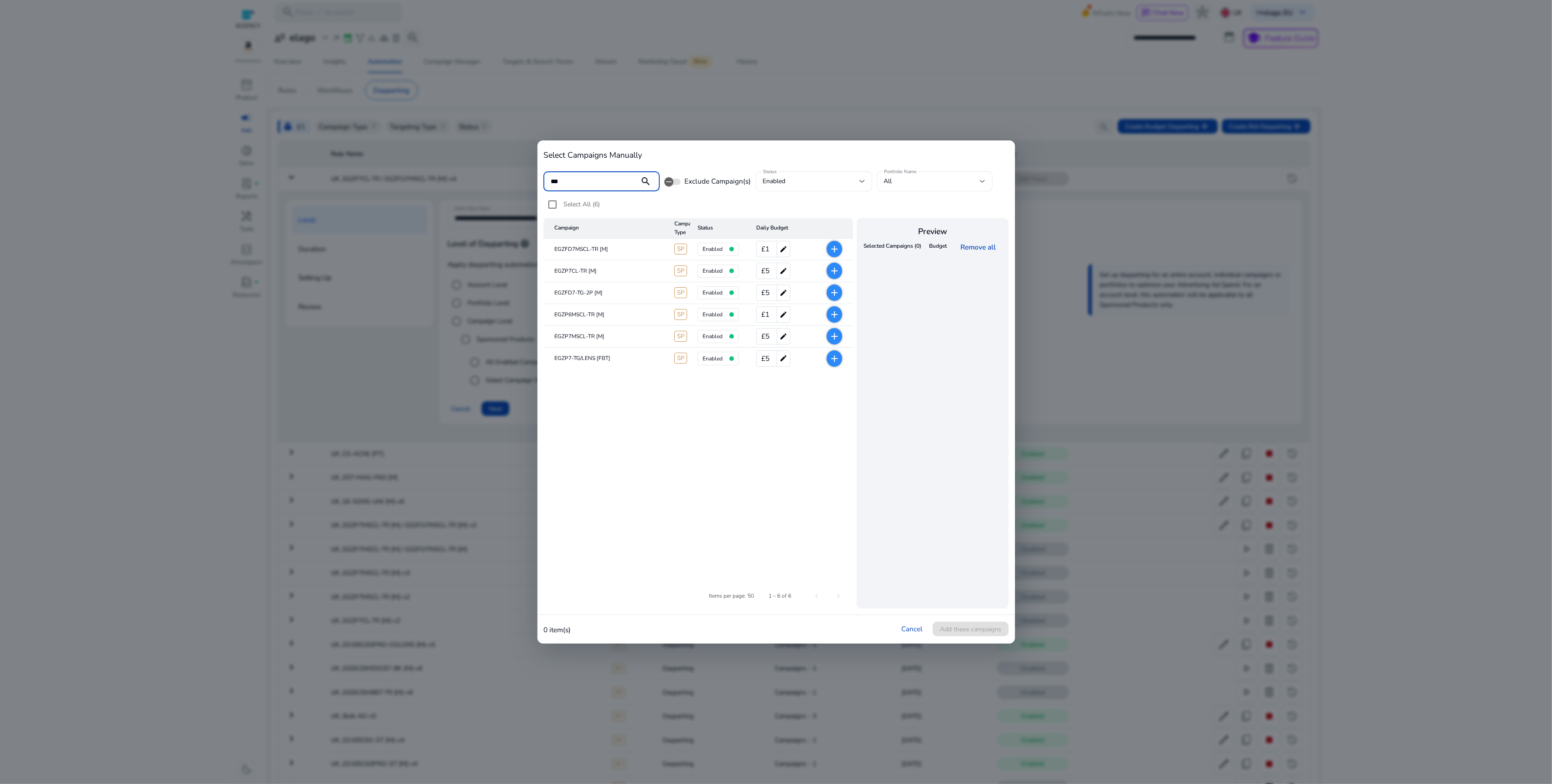
type input "***"
click at [636, 427] on table "Campaign Campaign Type Status Daily Budget EGZFD7MSCL-TR [M] SP enabled £1 edit…" at bounding box center [698, 394] width 310 height 353
click at [831, 250] on mat-icon "add" at bounding box center [834, 249] width 11 height 11
click at [833, 273] on mat-icon "add" at bounding box center [834, 271] width 11 height 11
click at [958, 632] on span "Add these campaigns" at bounding box center [971, 629] width 61 height 10
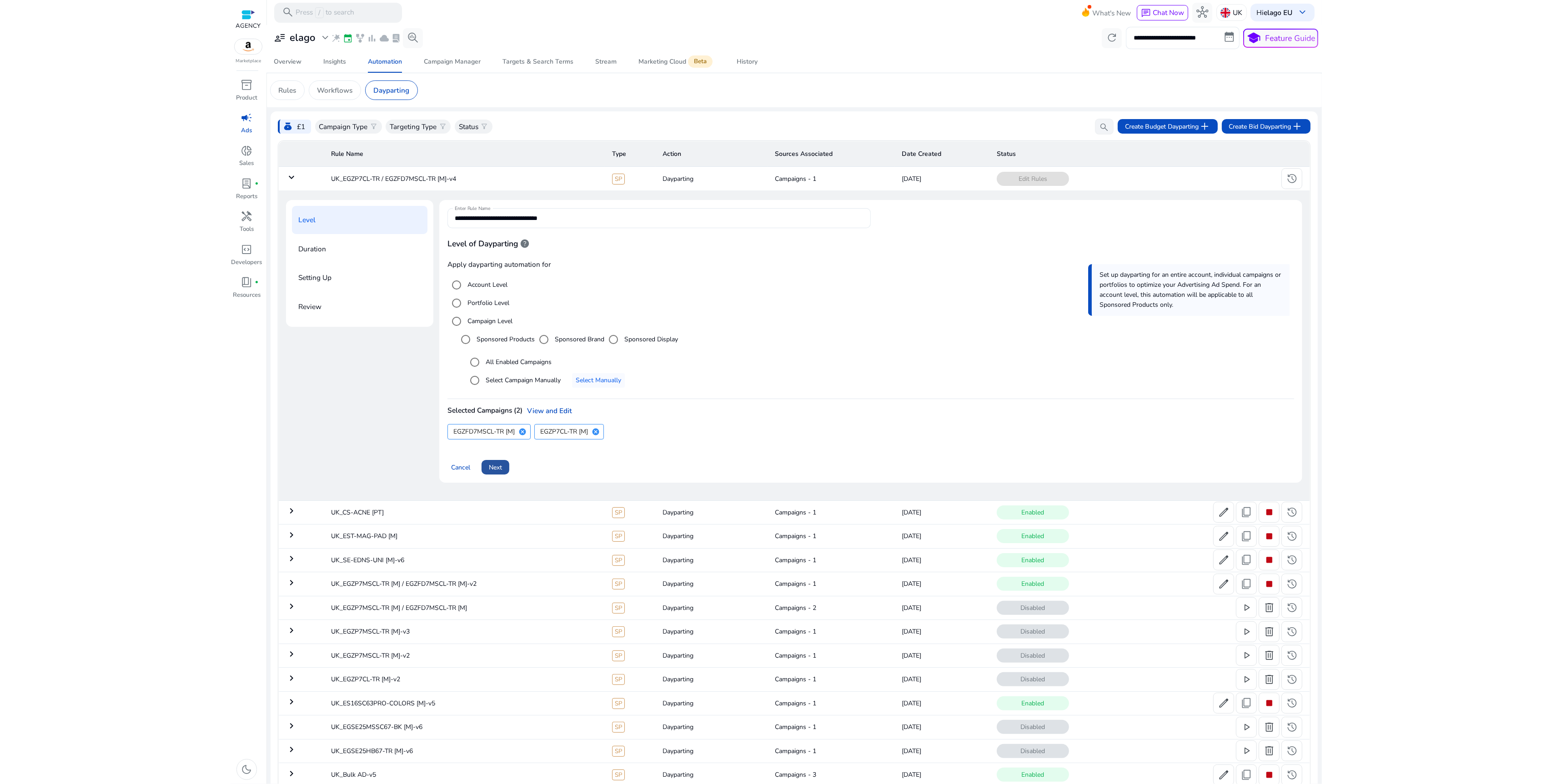
click at [499, 471] on span "Next" at bounding box center [495, 467] width 13 height 10
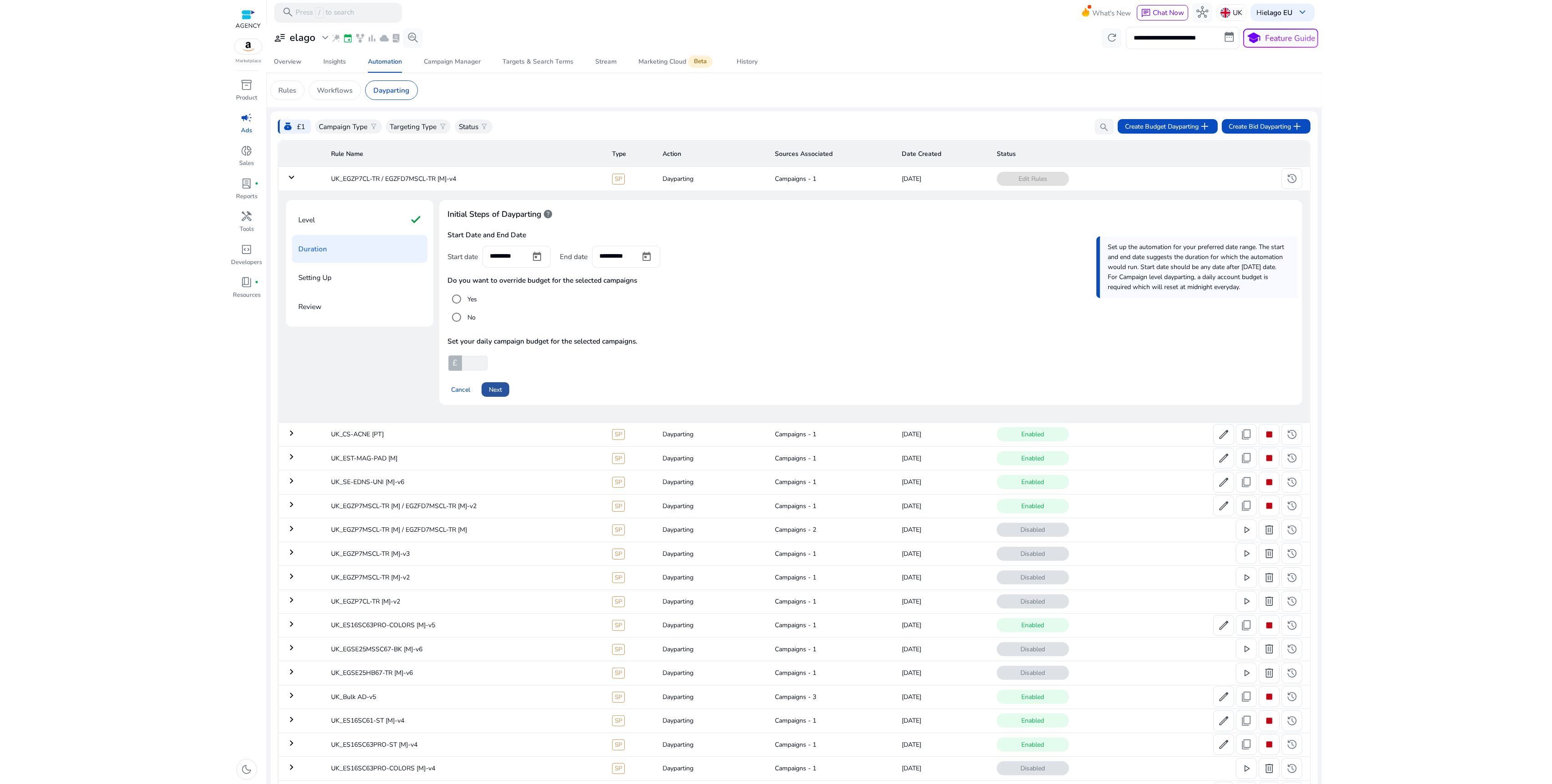
click at [497, 388] on span "Next" at bounding box center [495, 390] width 13 height 10
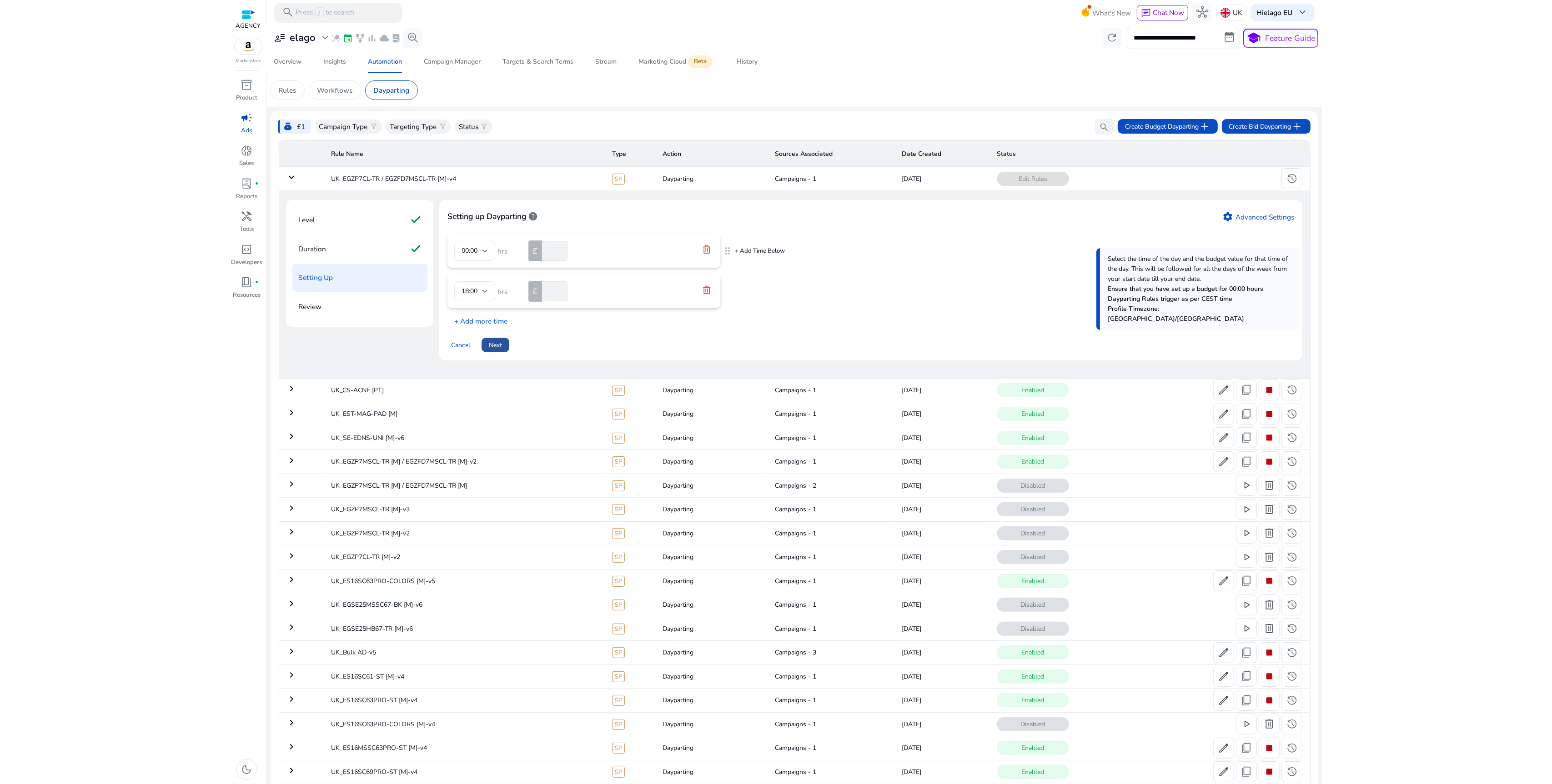
click at [504, 345] on span at bounding box center [495, 345] width 28 height 22
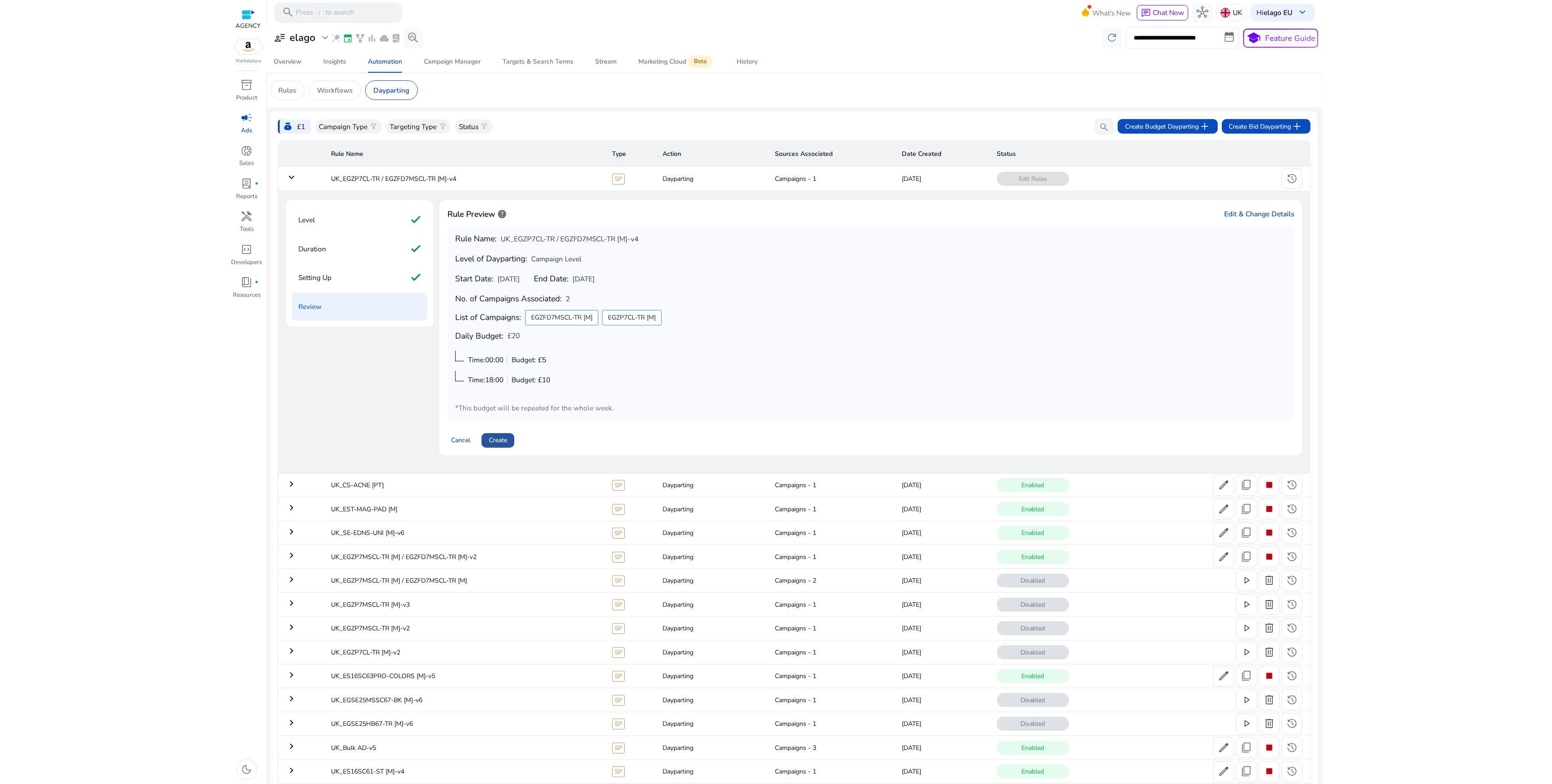
click at [504, 441] on span "Create" at bounding box center [498, 440] width 18 height 10
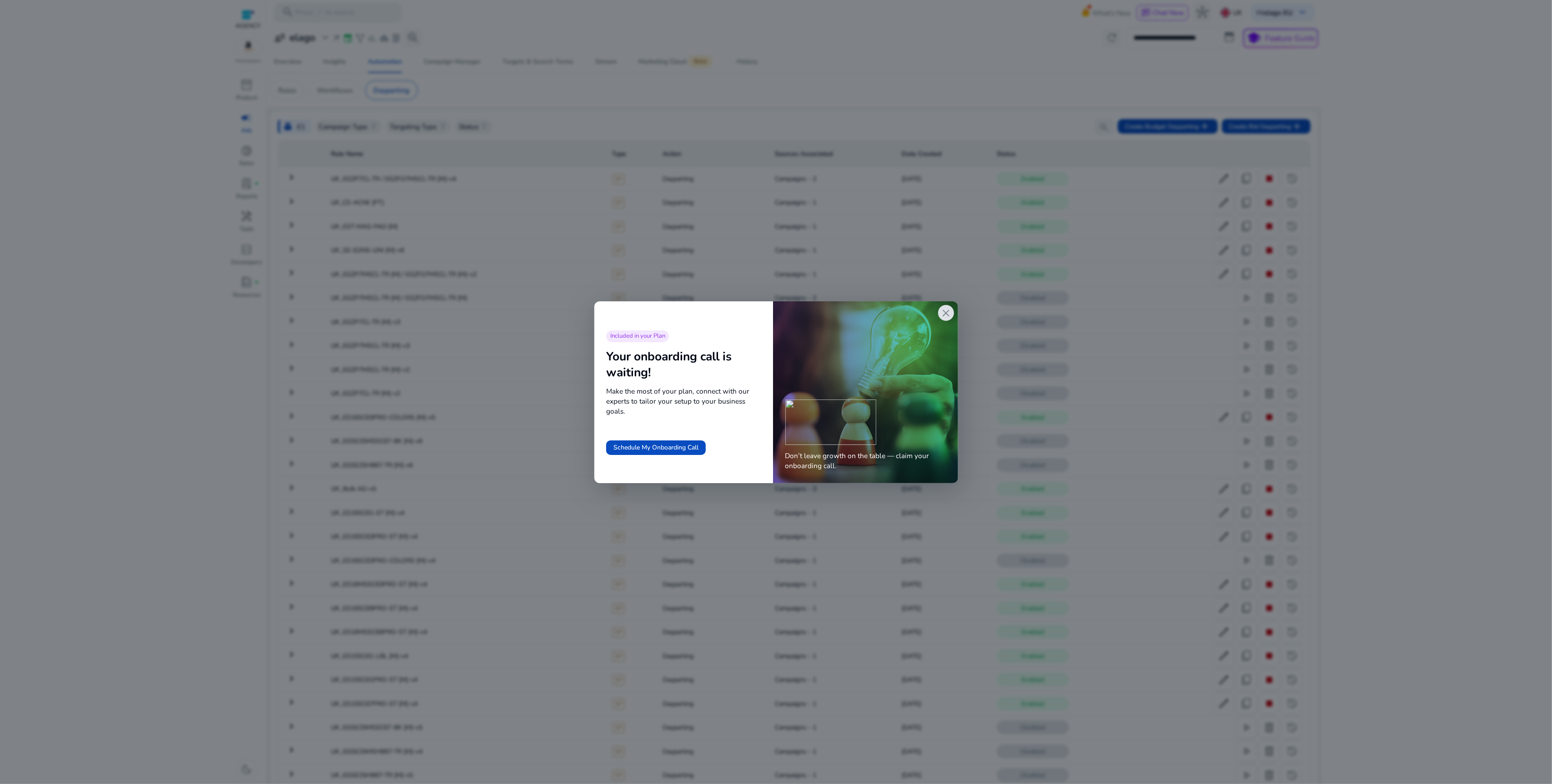
click at [940, 309] on span "close" at bounding box center [946, 313] width 12 height 12
